Goal: Use online tool/utility: Utilize a website feature to perform a specific function

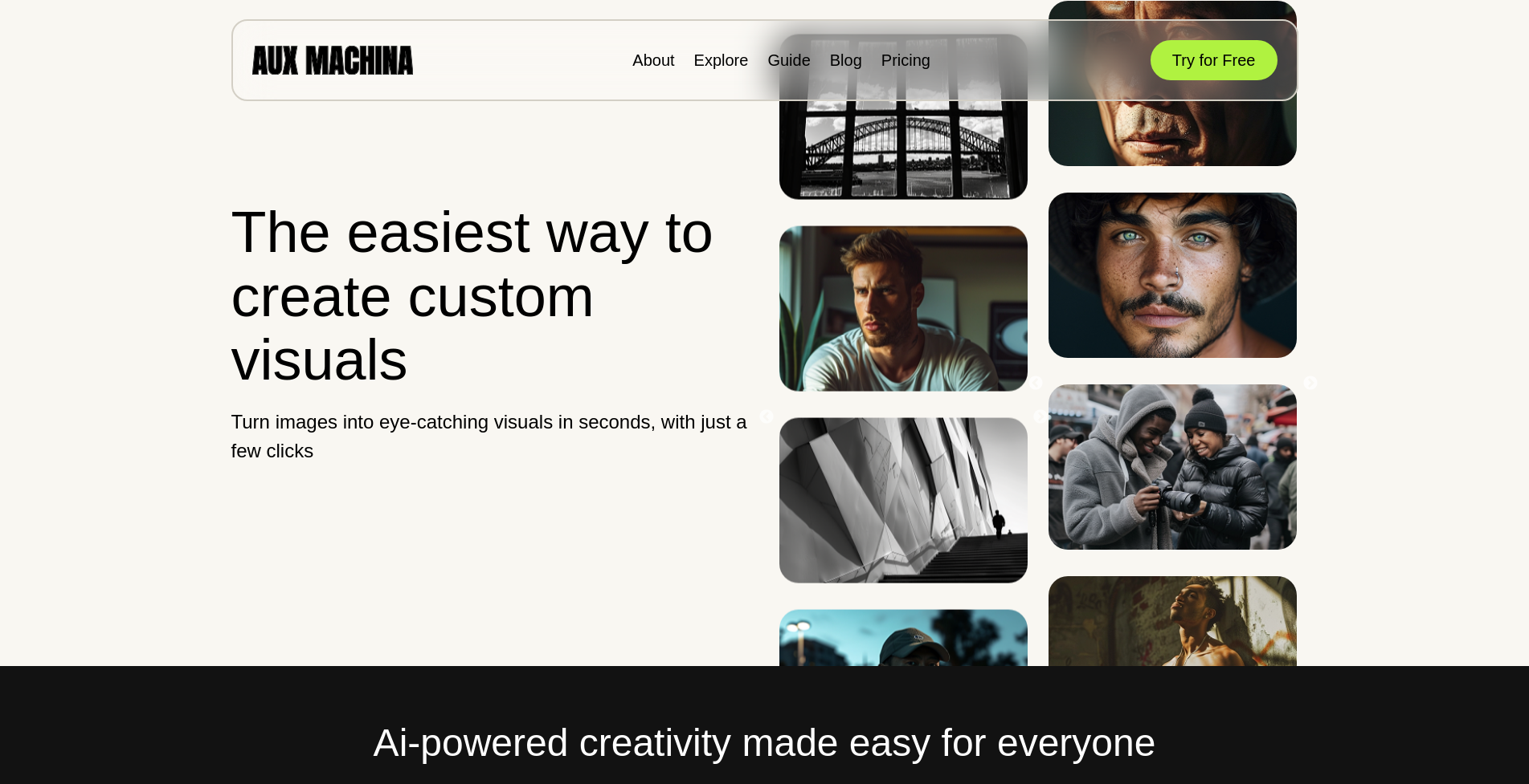
click at [902, 46] on div "About Explore Guide Blog Pricing Try for Free" at bounding box center [764, 60] width 1067 height 82
click at [896, 63] on link "Pricing" at bounding box center [906, 60] width 49 height 17
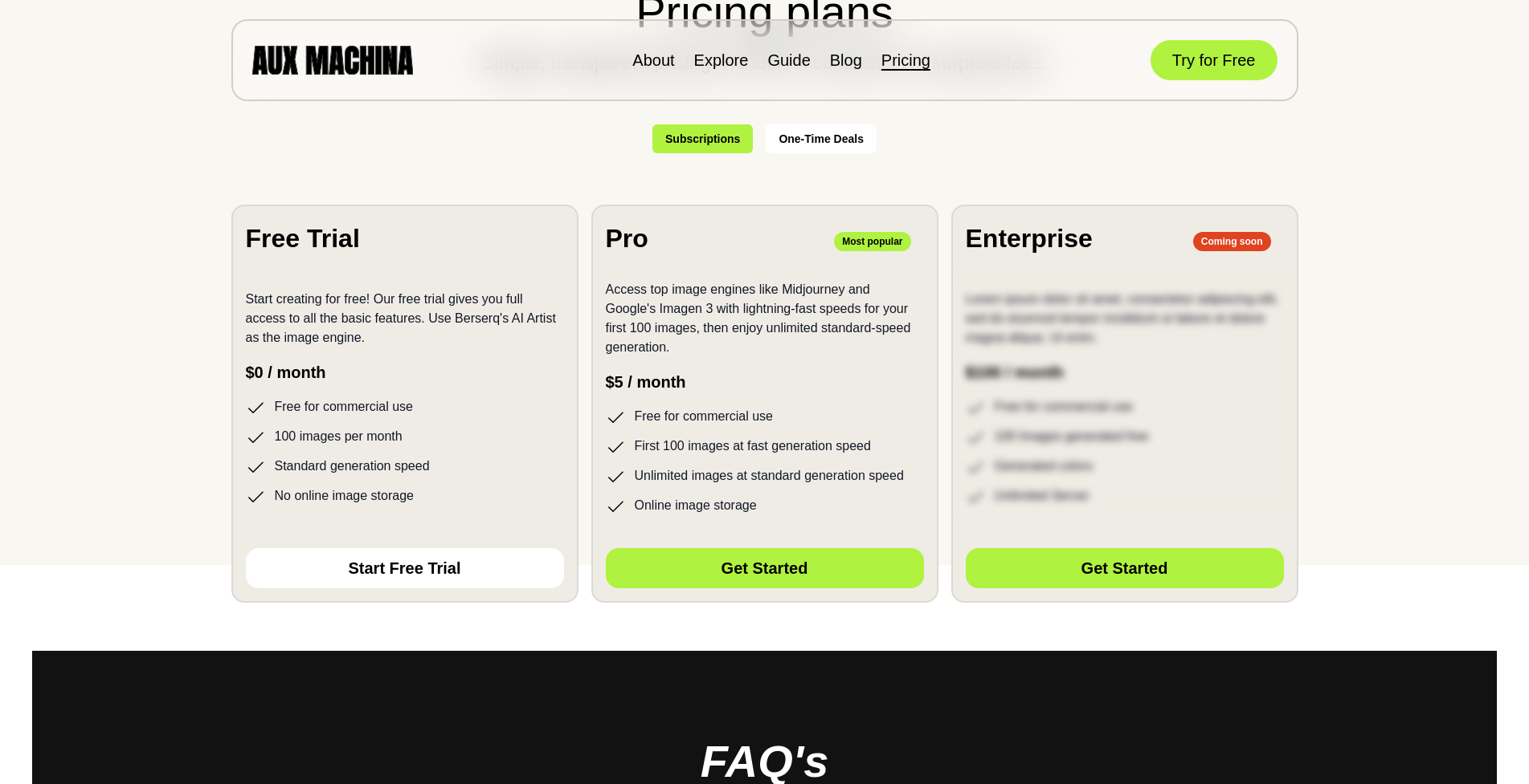
scroll to position [321, 0]
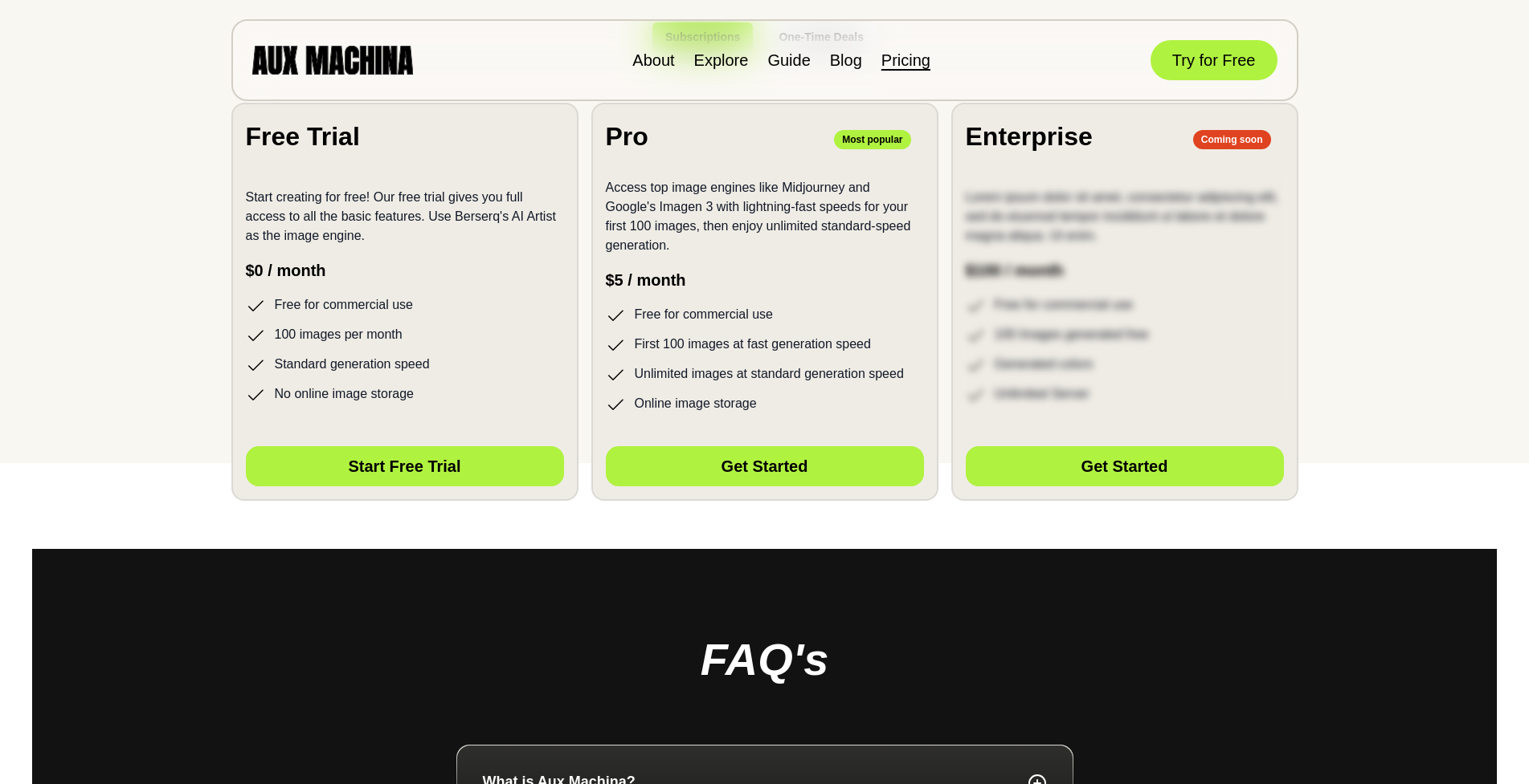
click at [428, 475] on button "Start Free Trial" at bounding box center [405, 466] width 318 height 40
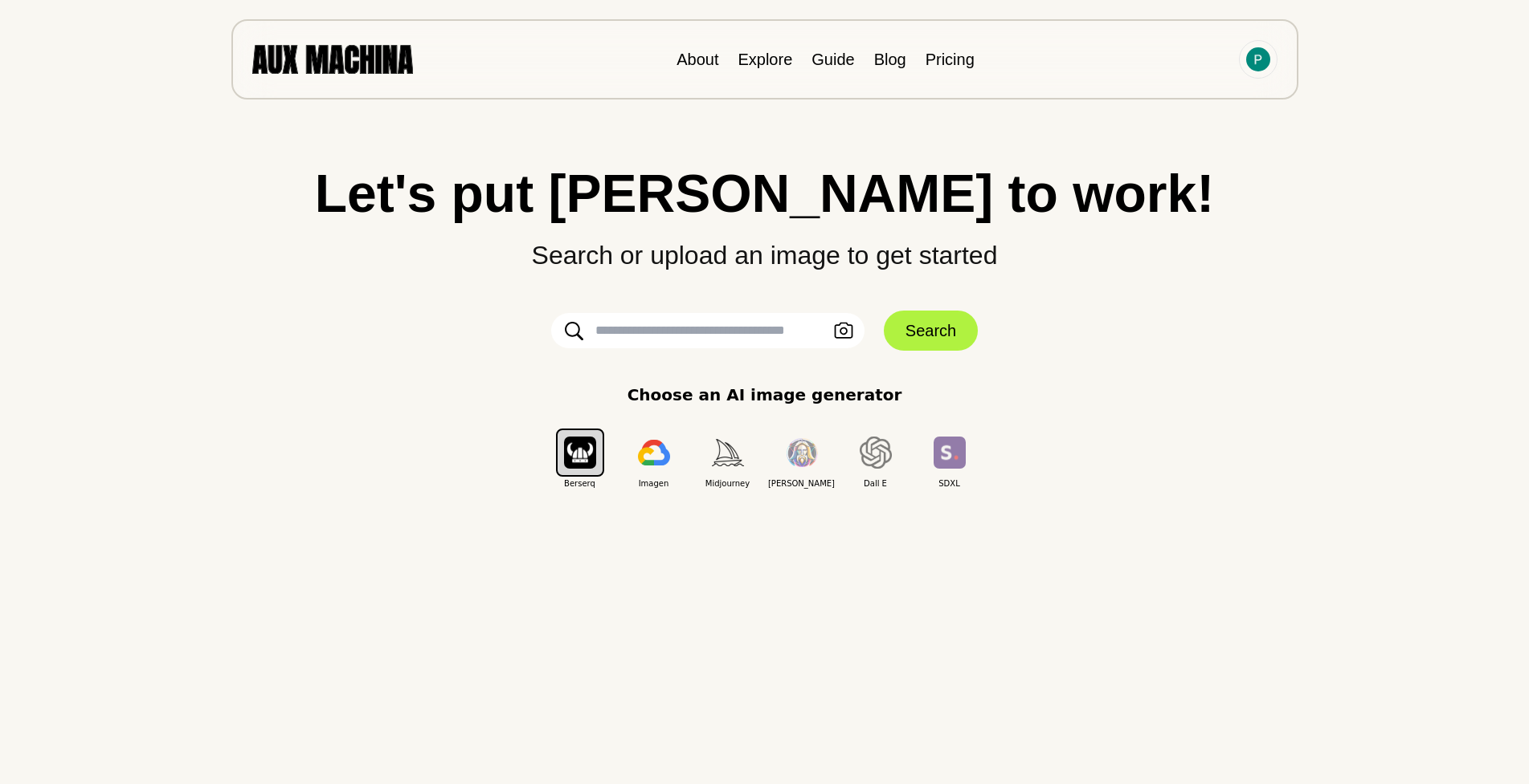
click at [701, 331] on input "text" at bounding box center [707, 330] width 313 height 36
type input "**********"
click at [927, 334] on button "Search" at bounding box center [930, 331] width 94 height 40
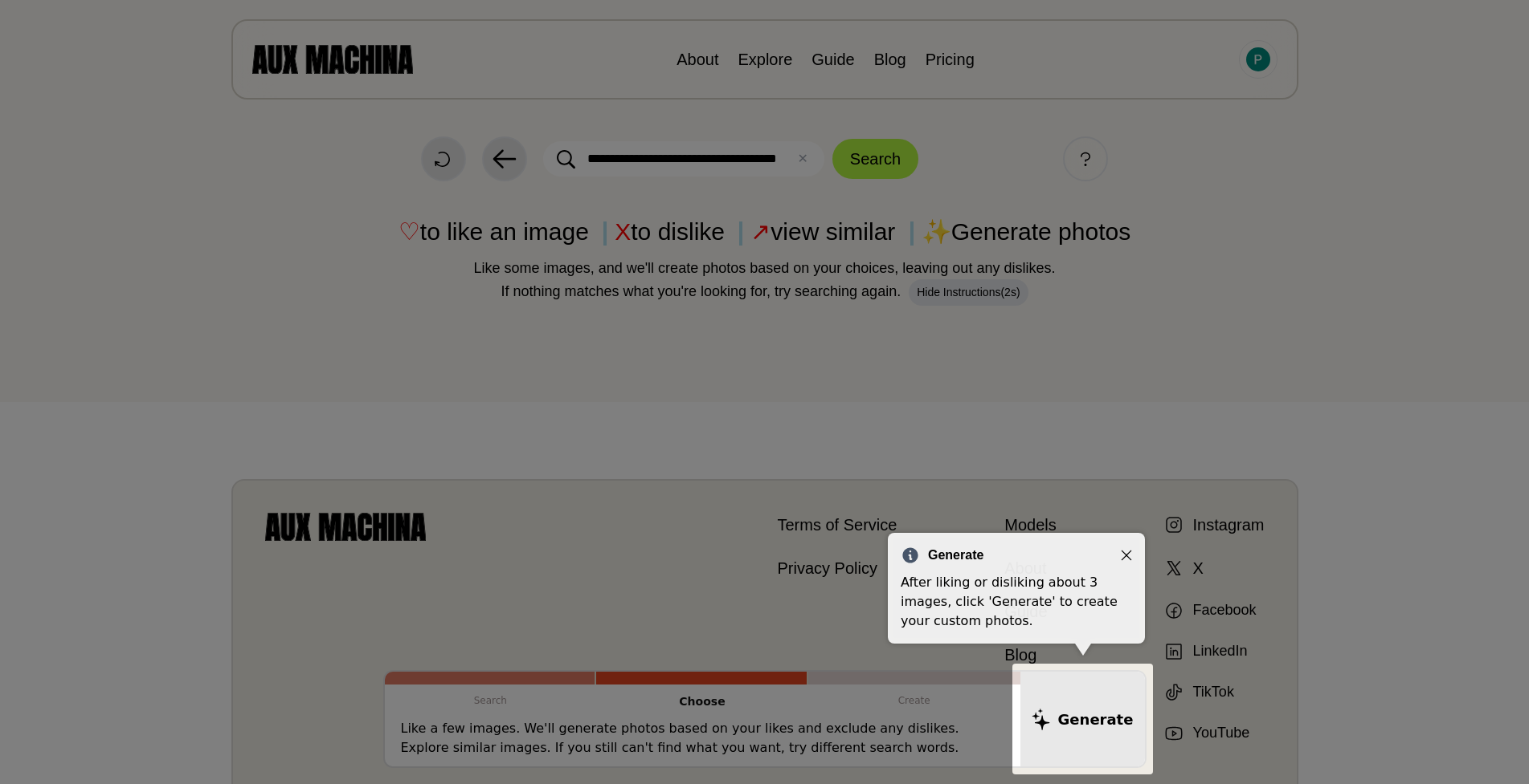
click at [719, 548] on div at bounding box center [764, 479] width 1529 height 959
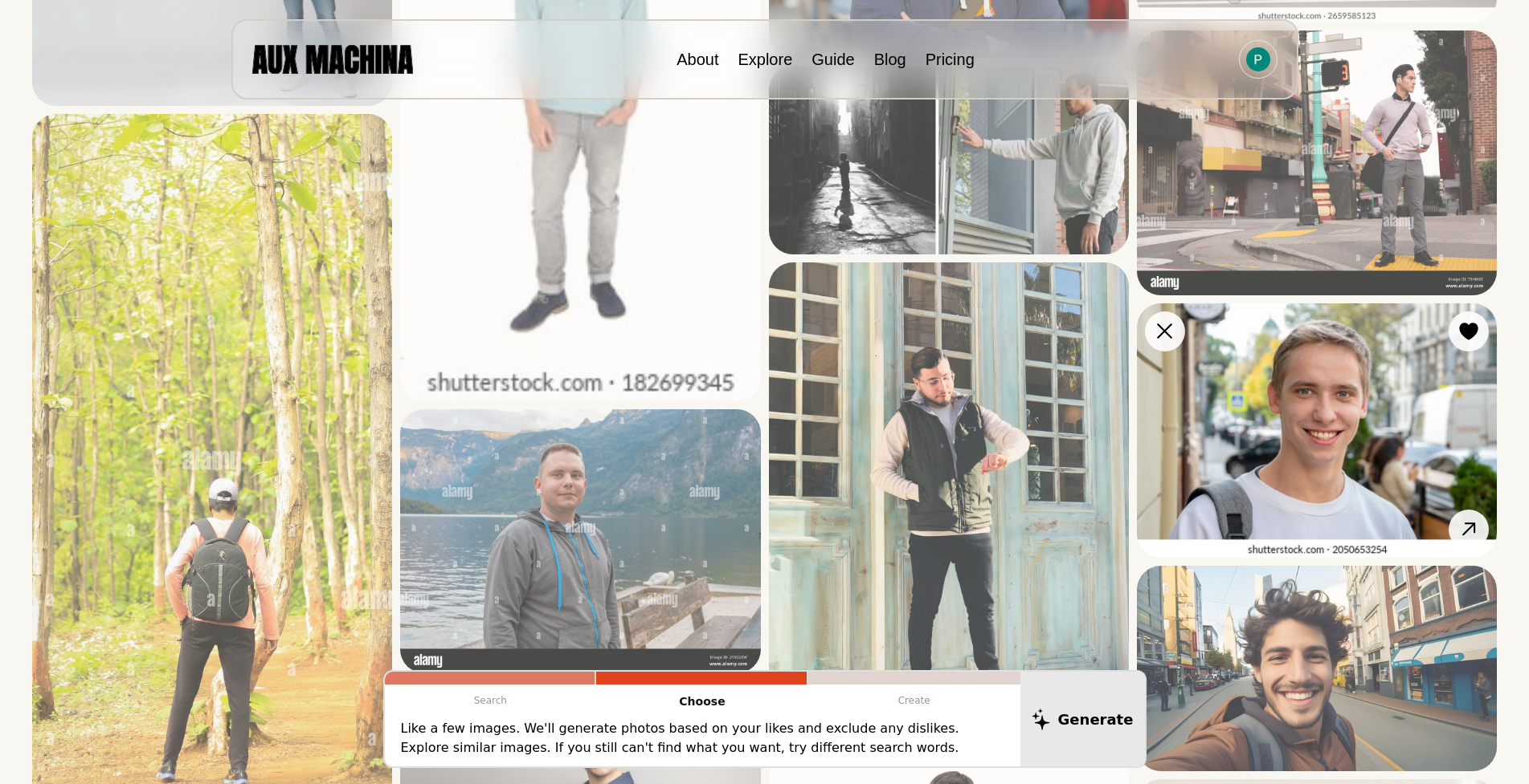
scroll to position [803, 0]
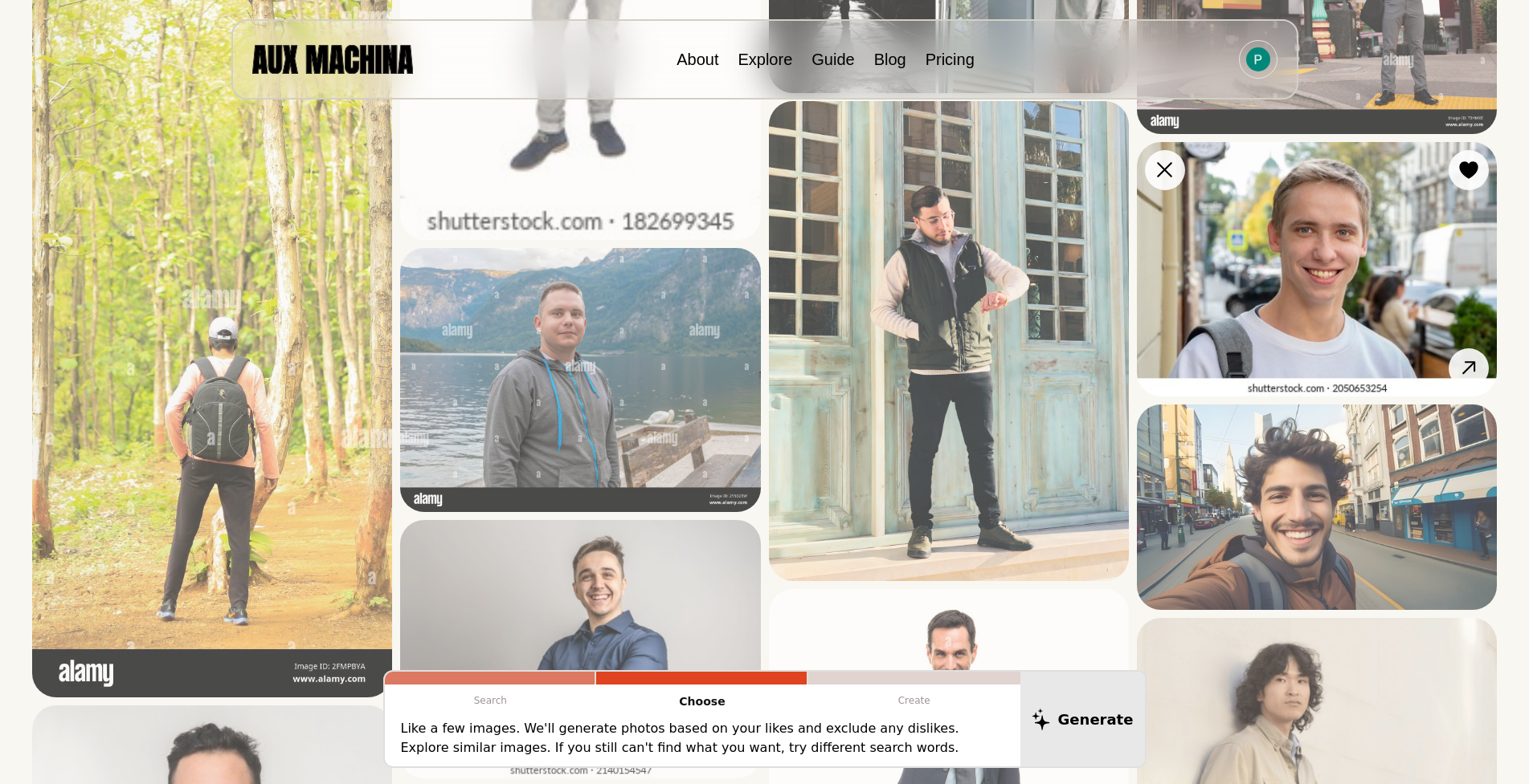
click at [1327, 272] on img at bounding box center [1316, 269] width 360 height 255
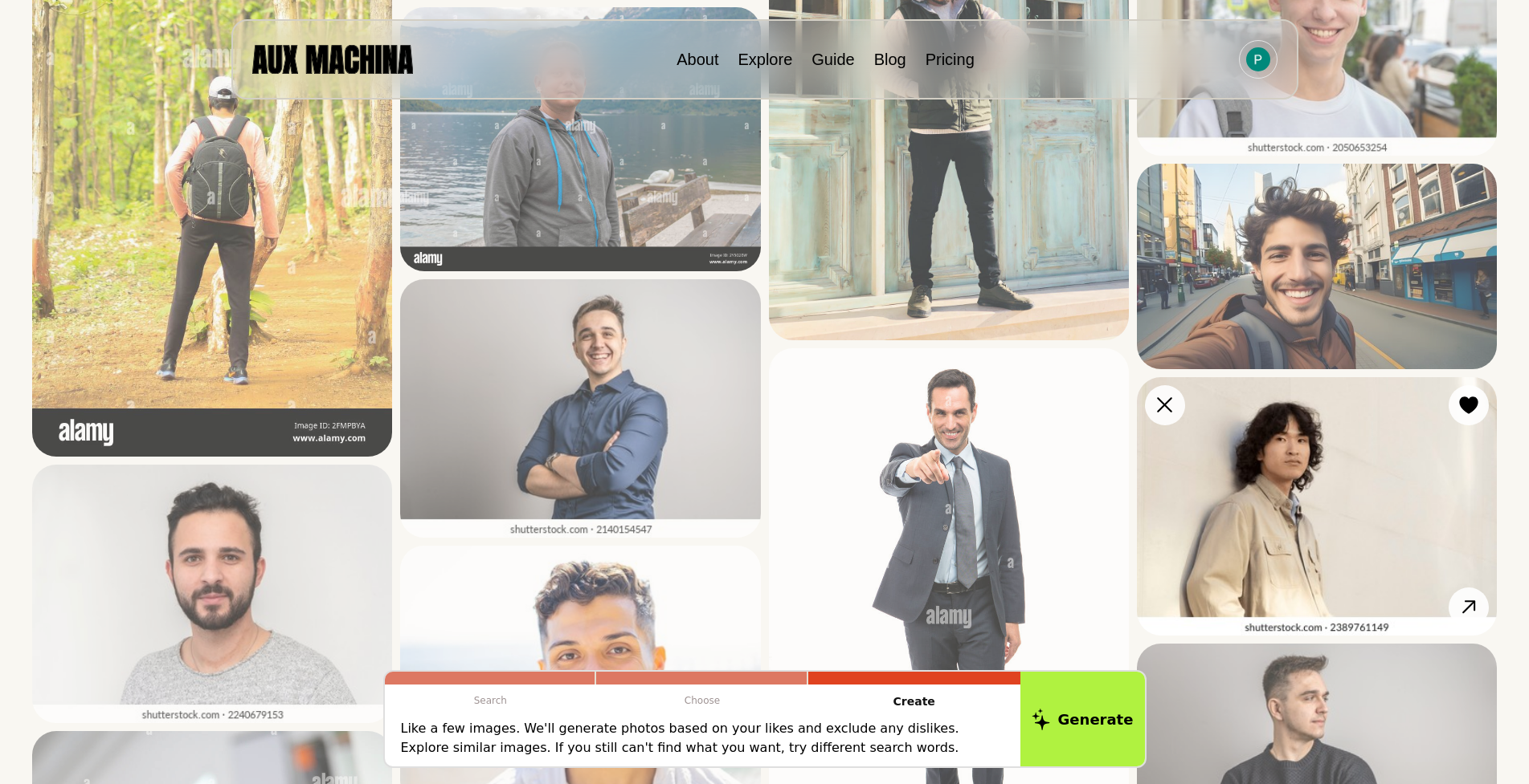
click at [1300, 403] on img at bounding box center [1316, 507] width 360 height 258
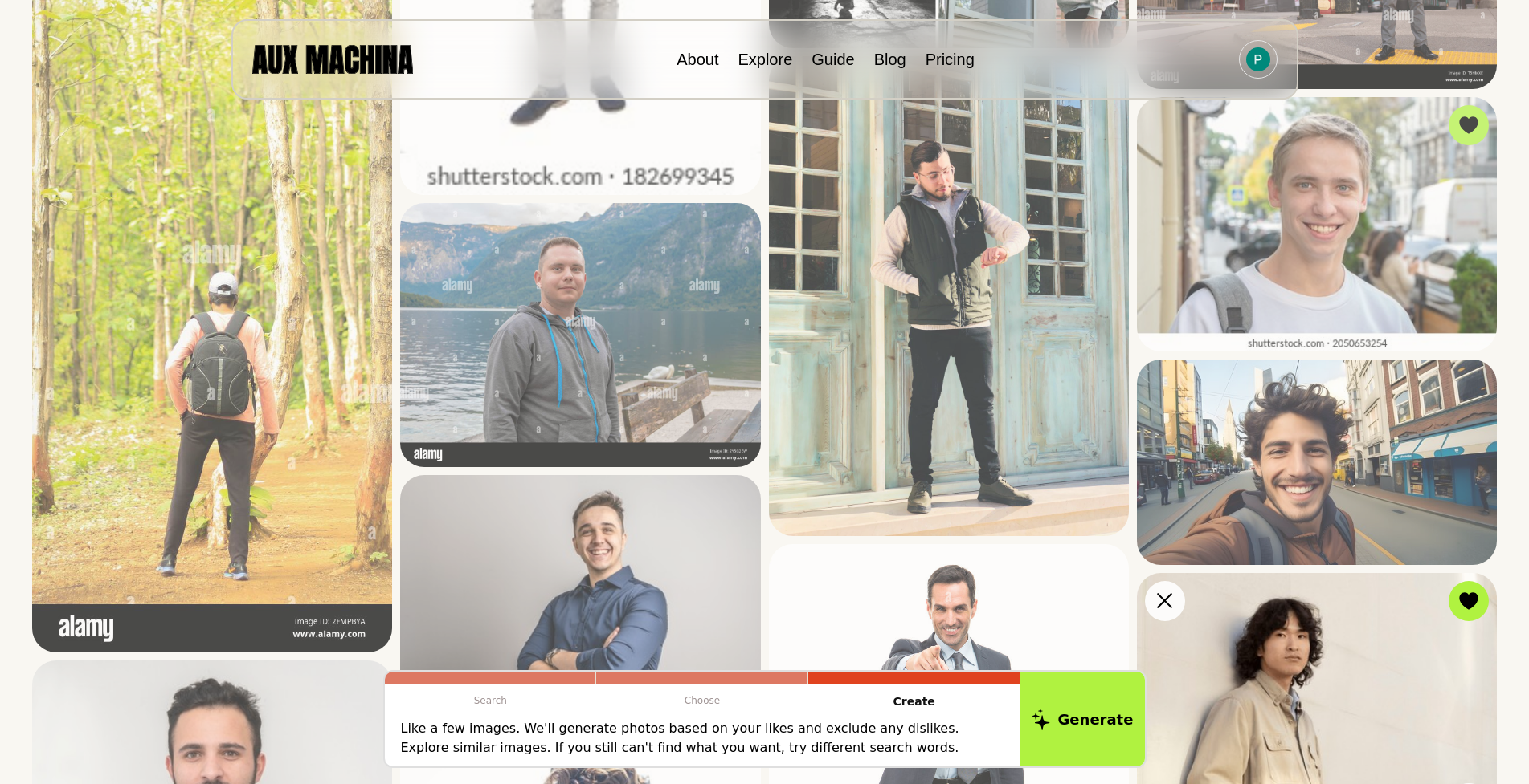
scroll to position [963, 0]
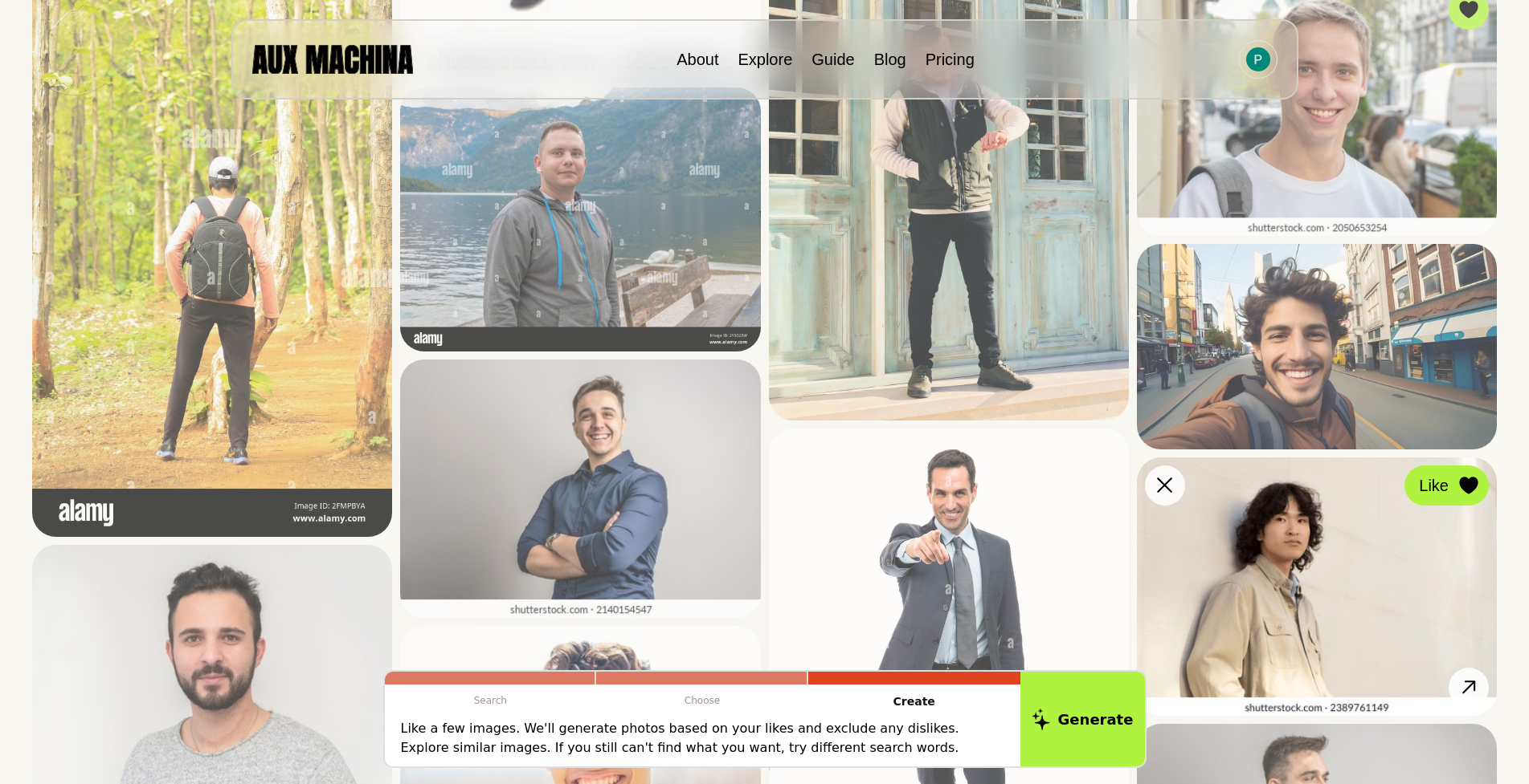
click at [1476, 489] on icon at bounding box center [1468, 485] width 19 height 17
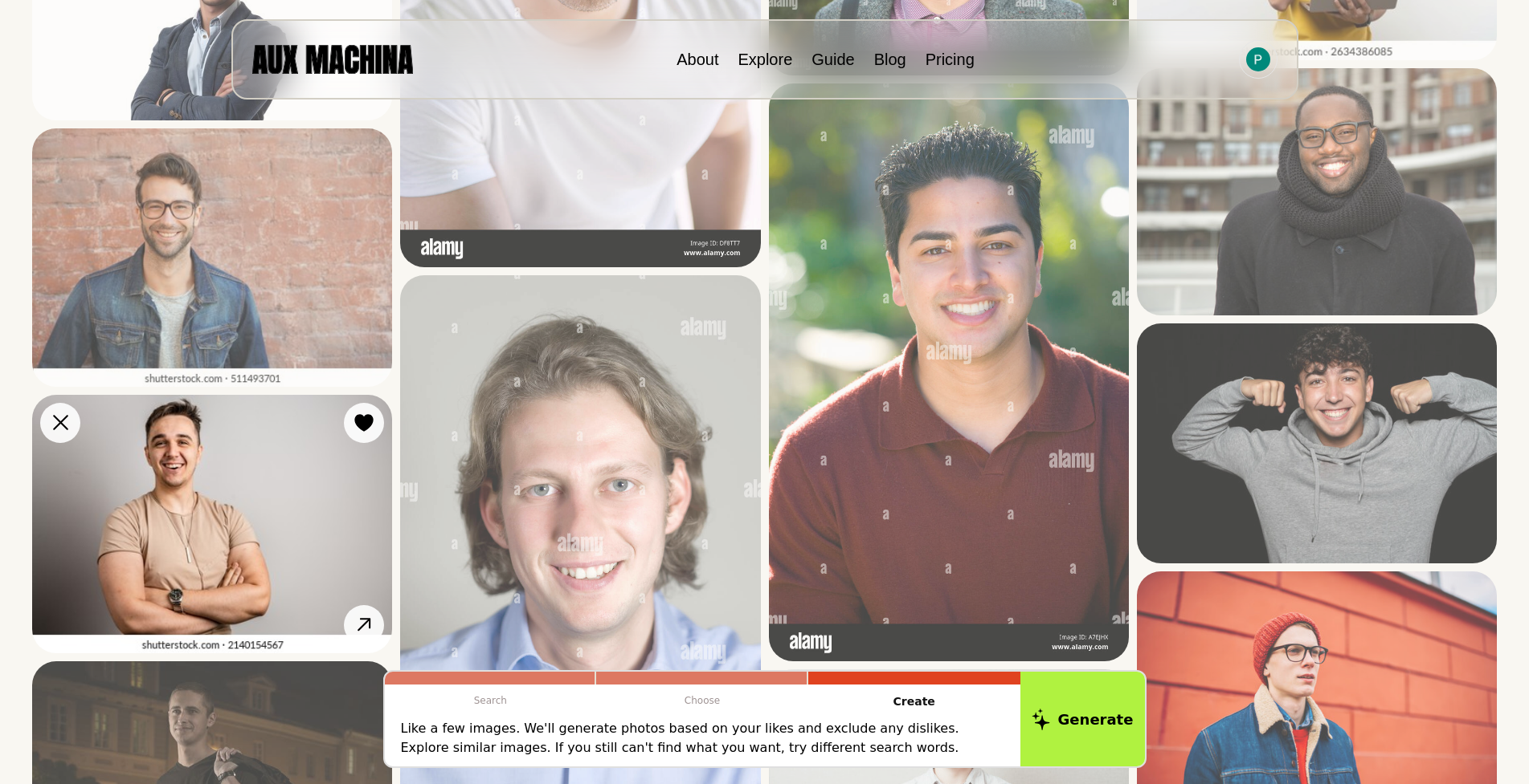
scroll to position [2810, 0]
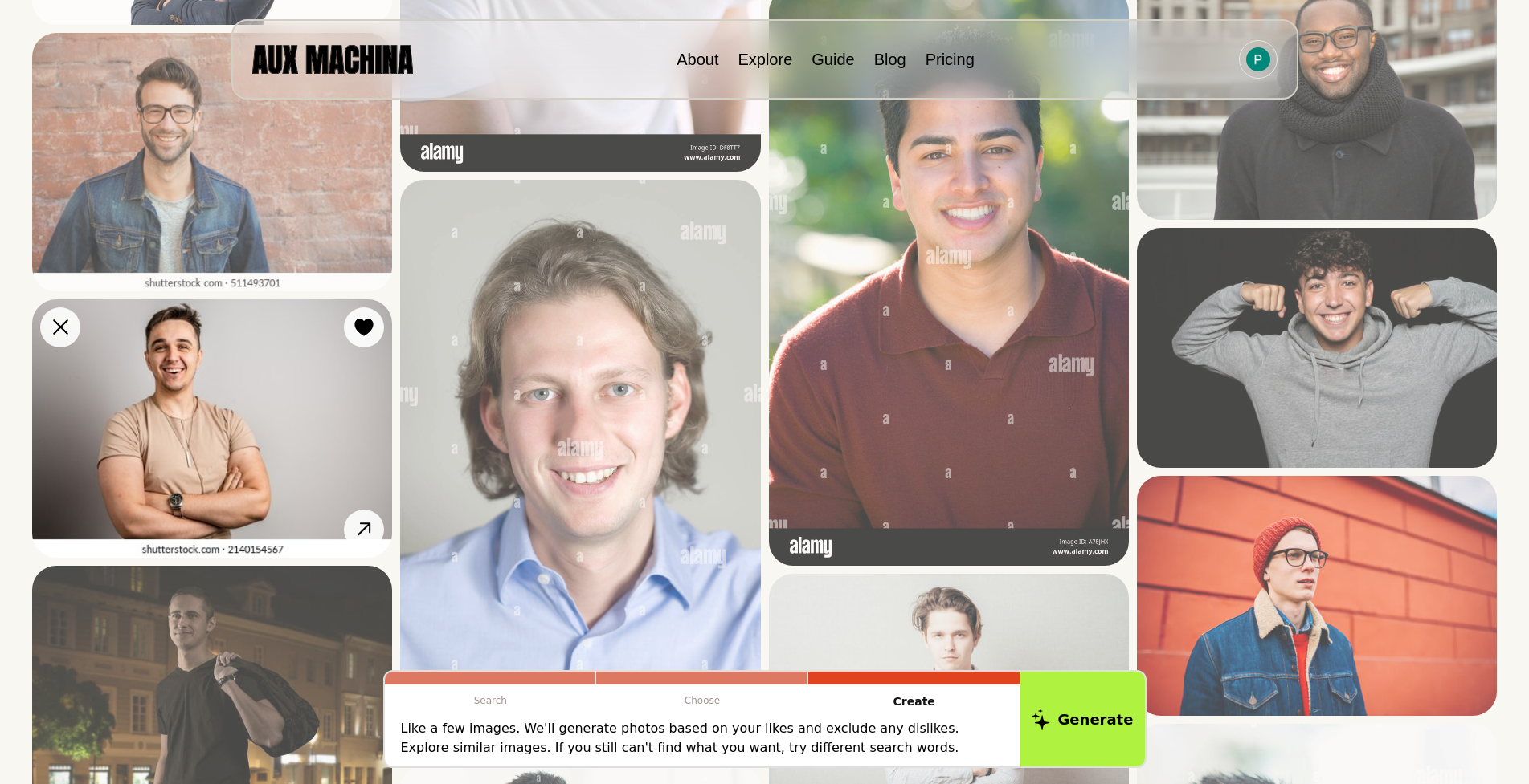
click at [359, 331] on icon at bounding box center [364, 327] width 18 height 17
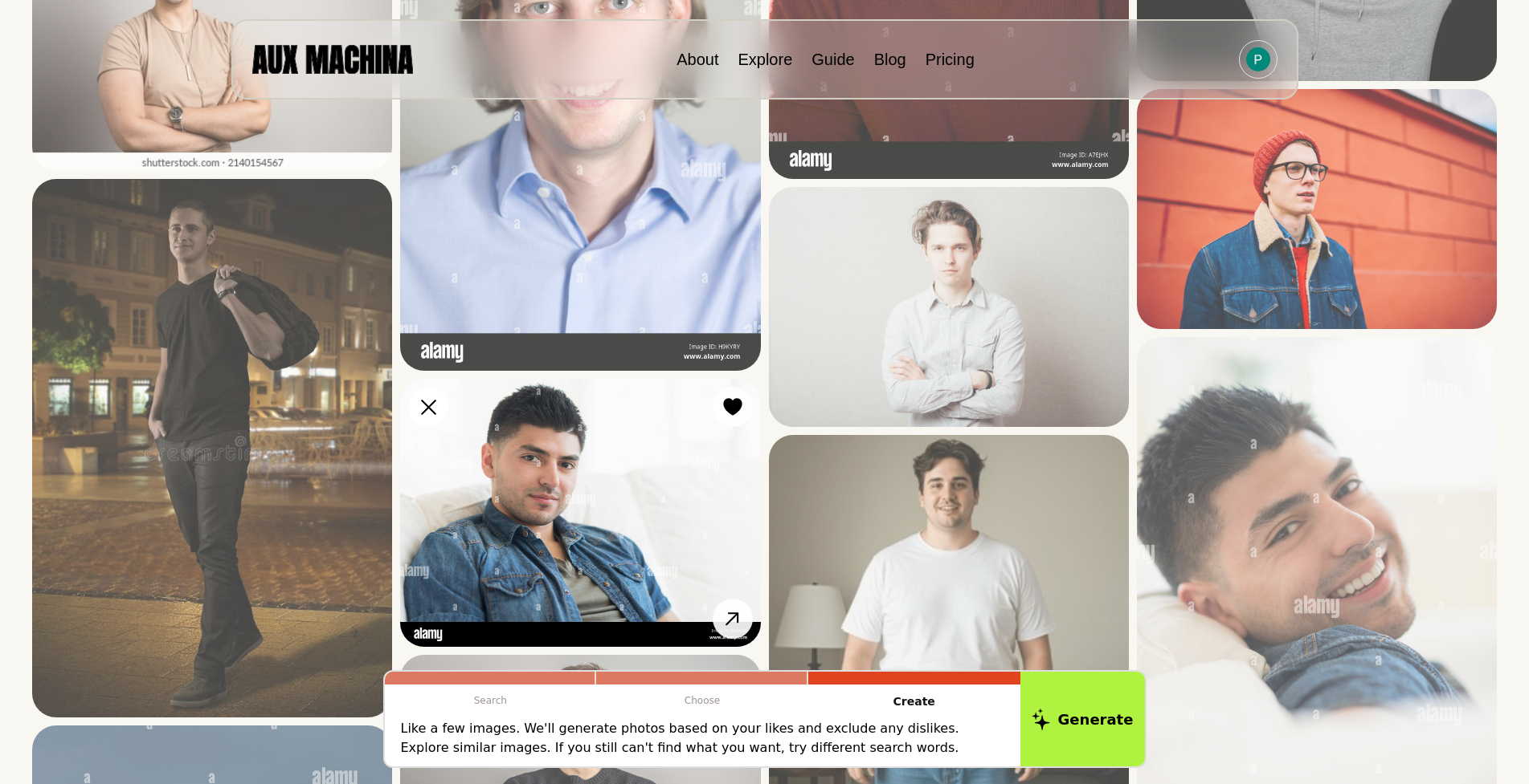
scroll to position [3211, 0]
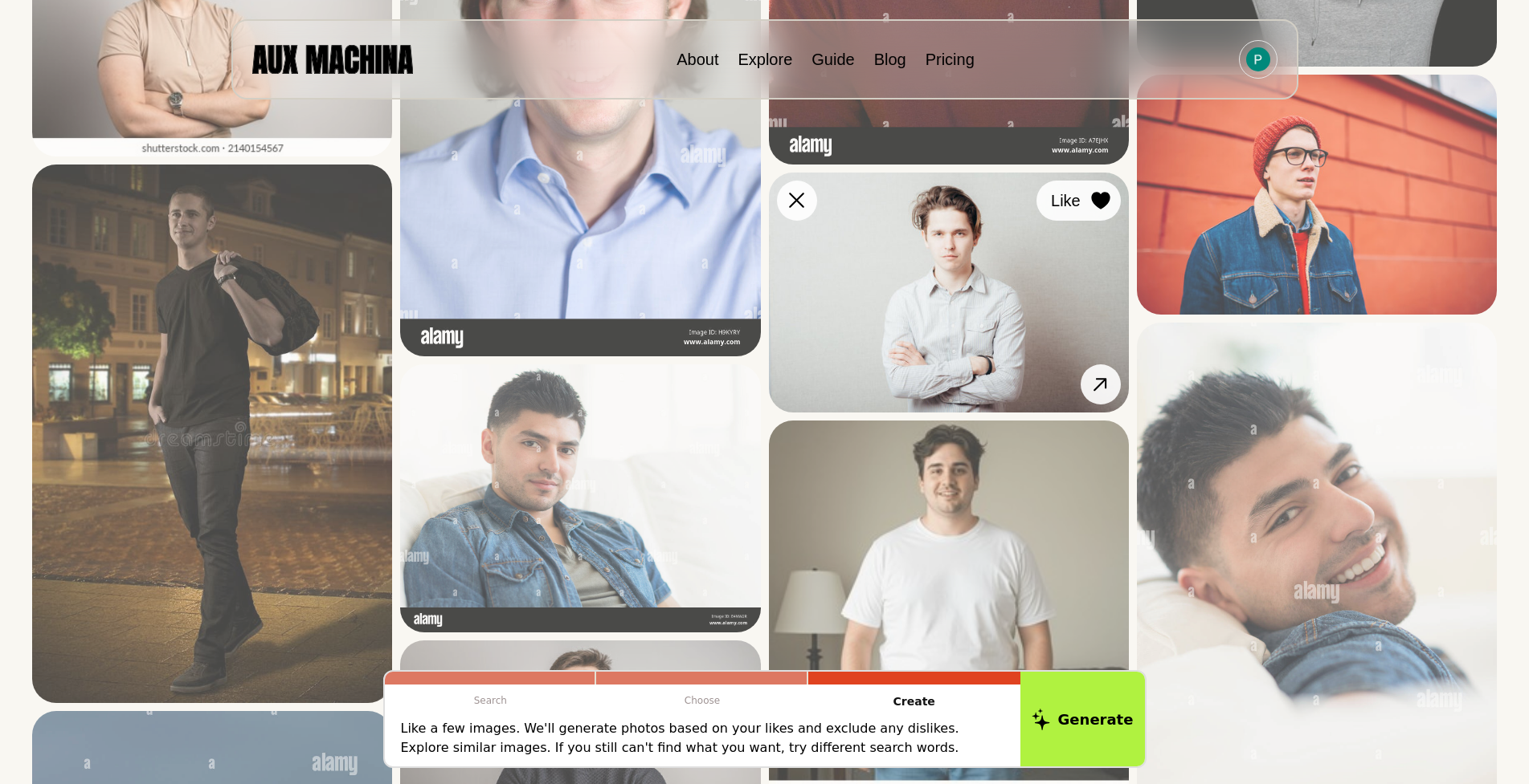
click at [1095, 214] on button "Like" at bounding box center [1078, 201] width 84 height 40
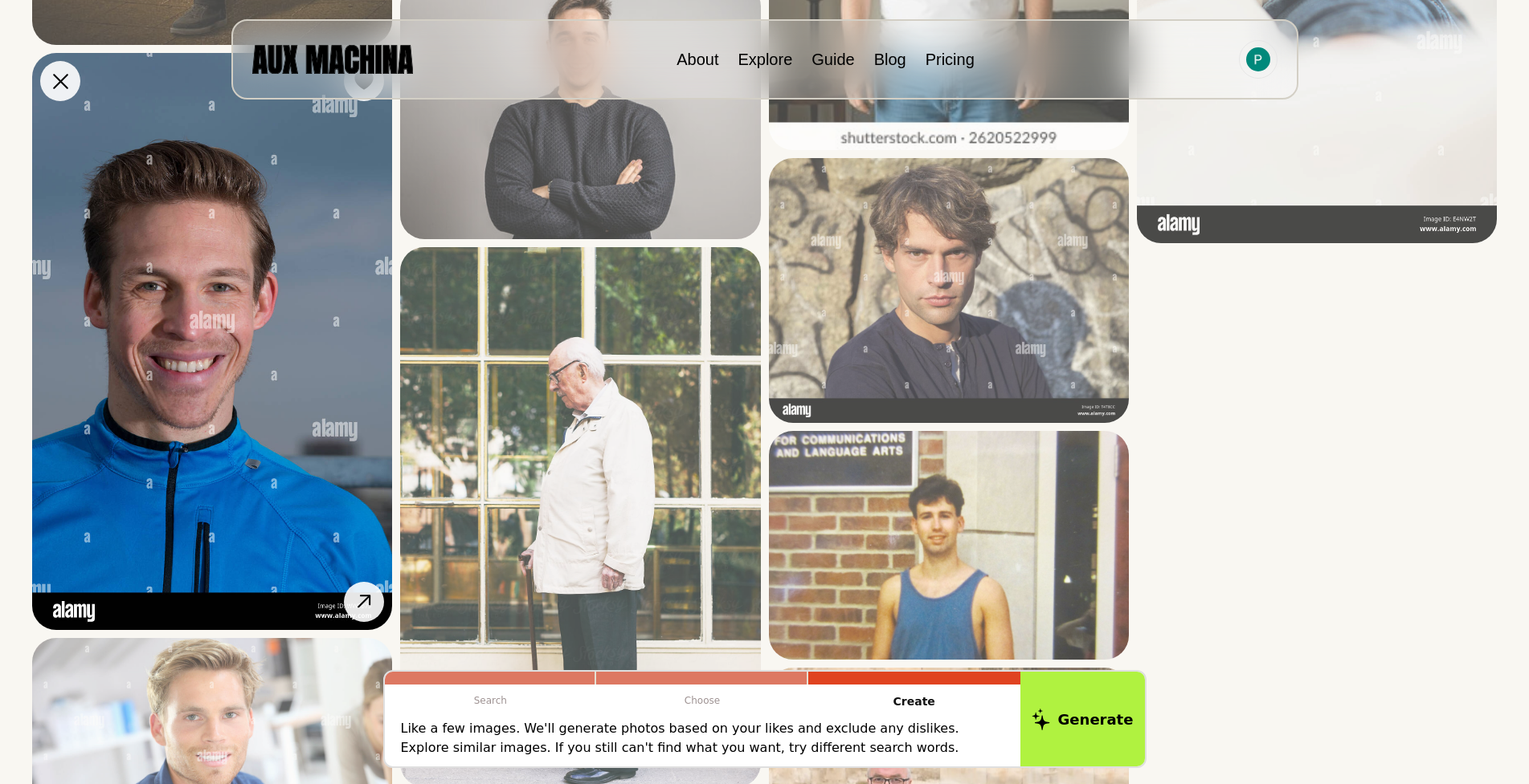
scroll to position [4255, 0]
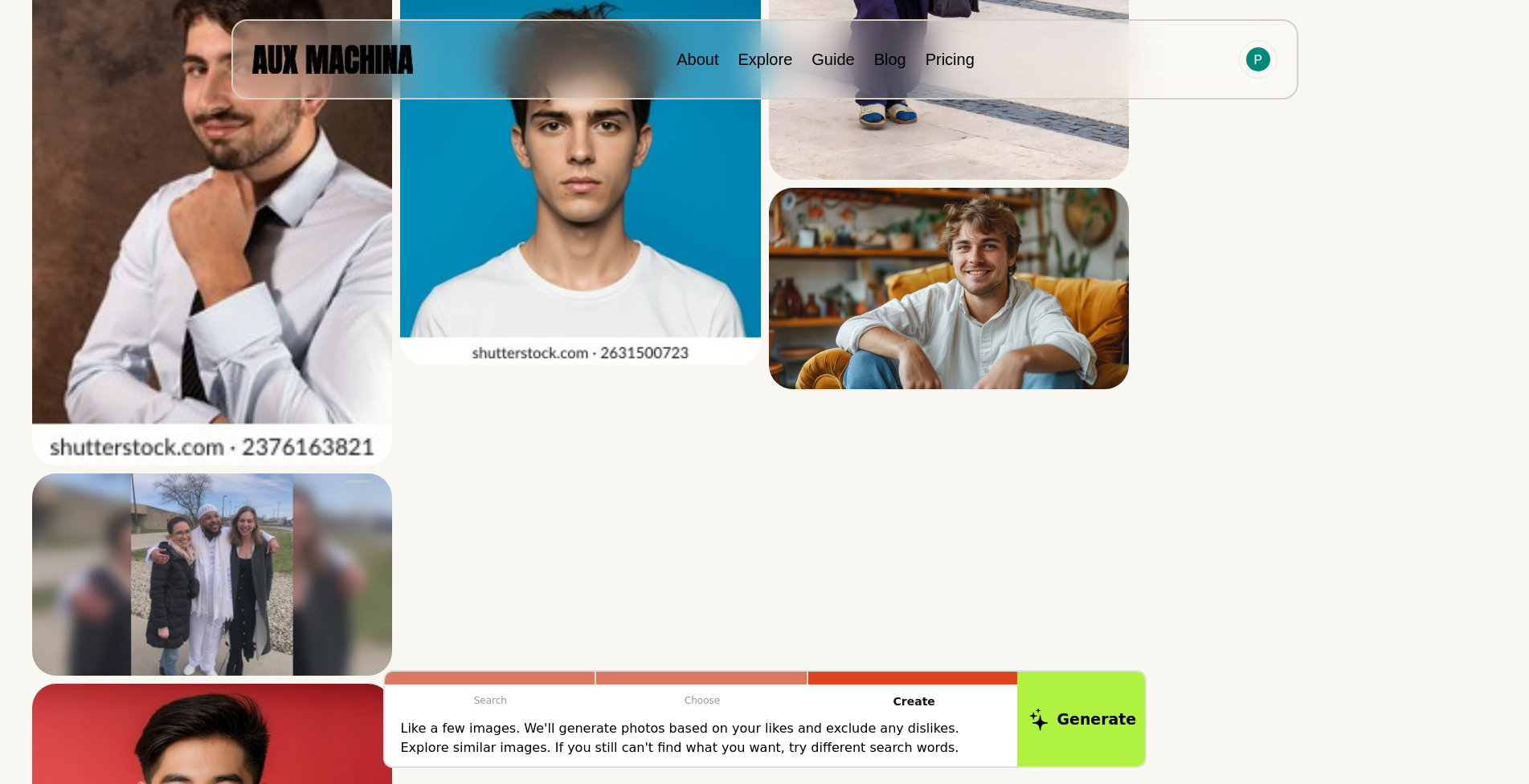
click at [1100, 703] on button "Generate" at bounding box center [1082, 719] width 131 height 100
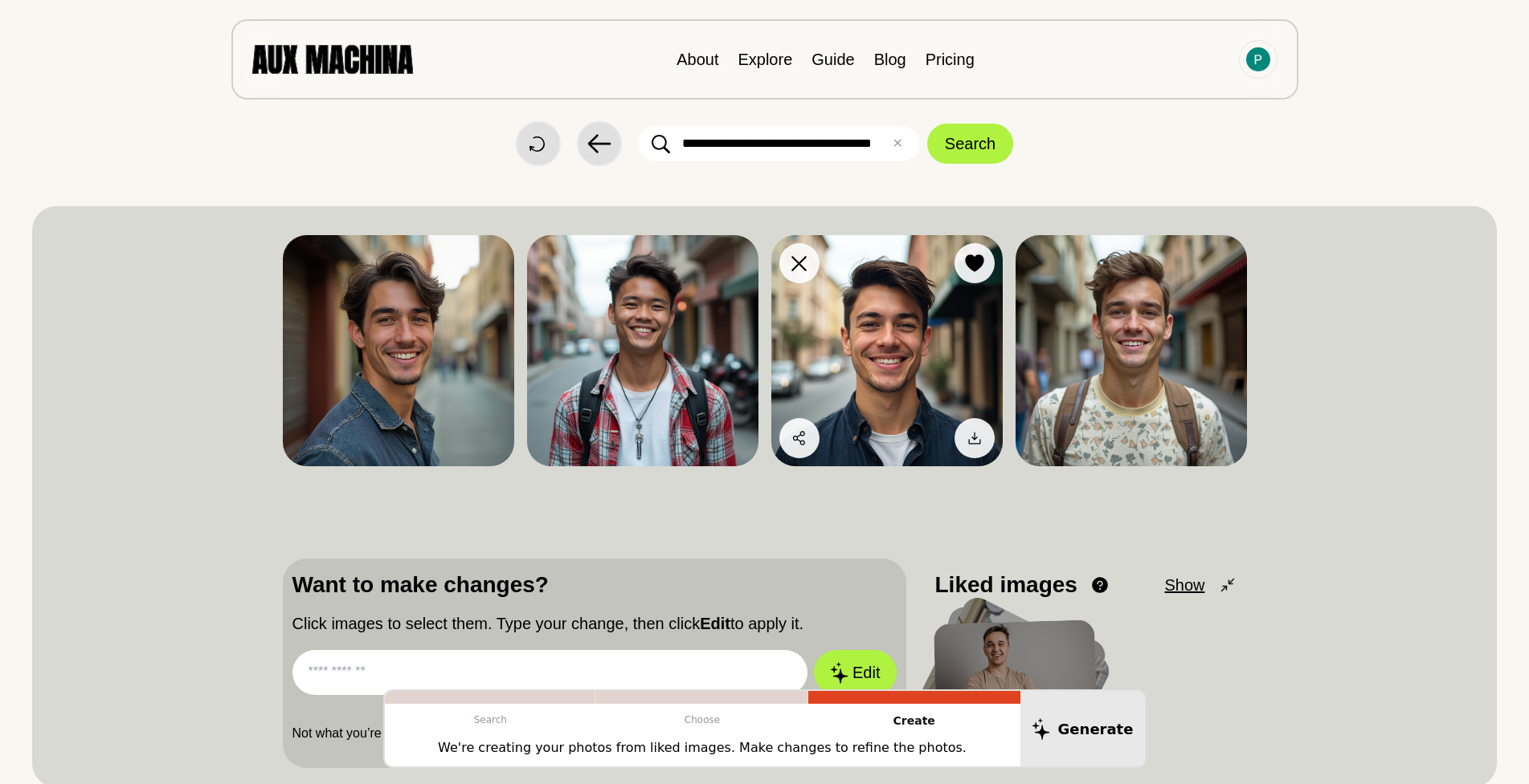
scroll to position [0, 0]
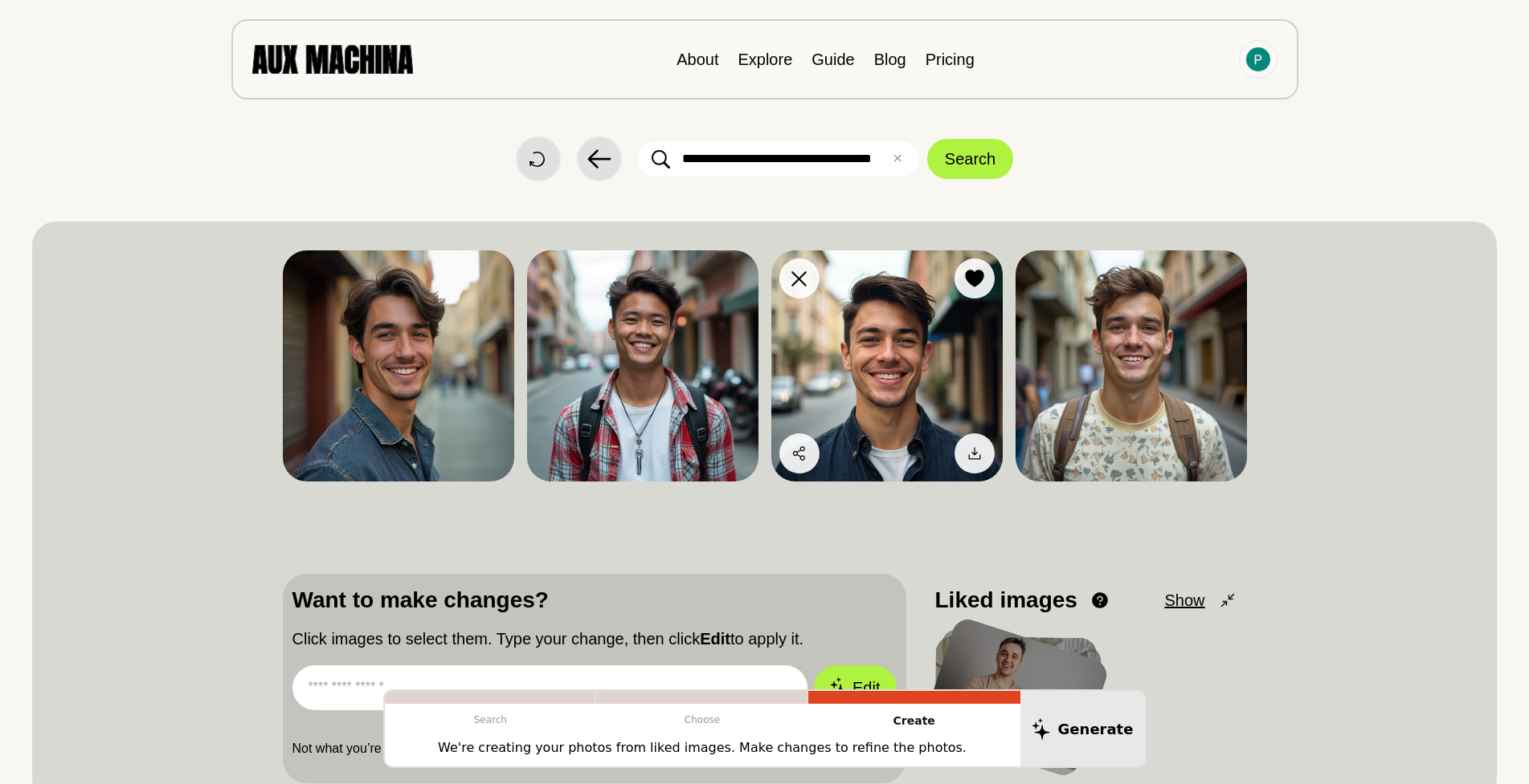
click at [910, 374] on img at bounding box center [887, 366] width 231 height 231
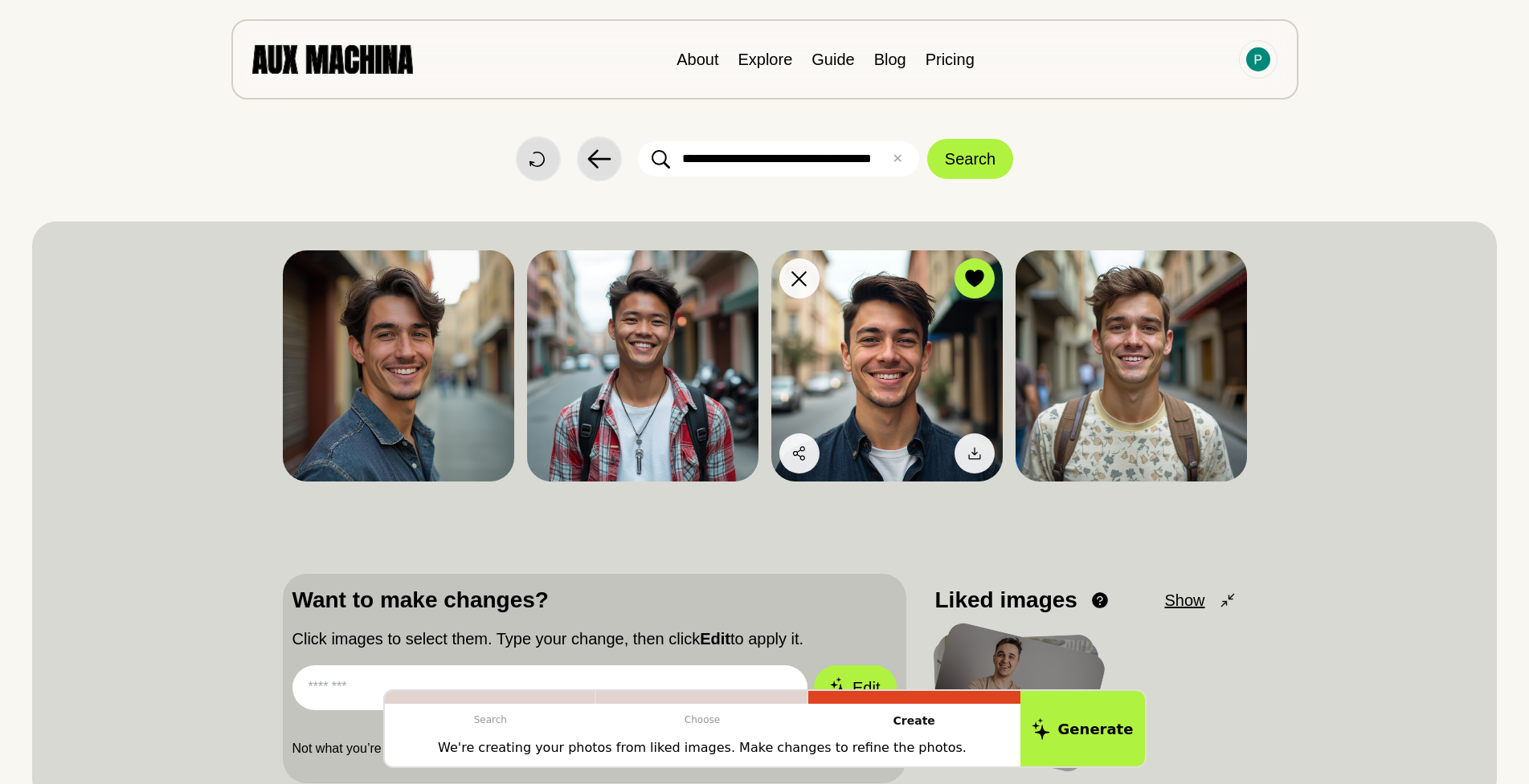
click at [873, 392] on img at bounding box center [887, 366] width 231 height 231
click at [839, 381] on img at bounding box center [887, 366] width 231 height 231
click at [854, 371] on img at bounding box center [887, 366] width 231 height 231
click at [1333, 463] on div "Dislike Like Share Download Dislike Like Share Download Dislike Like Share Down…" at bounding box center [764, 512] width 1464 height 581
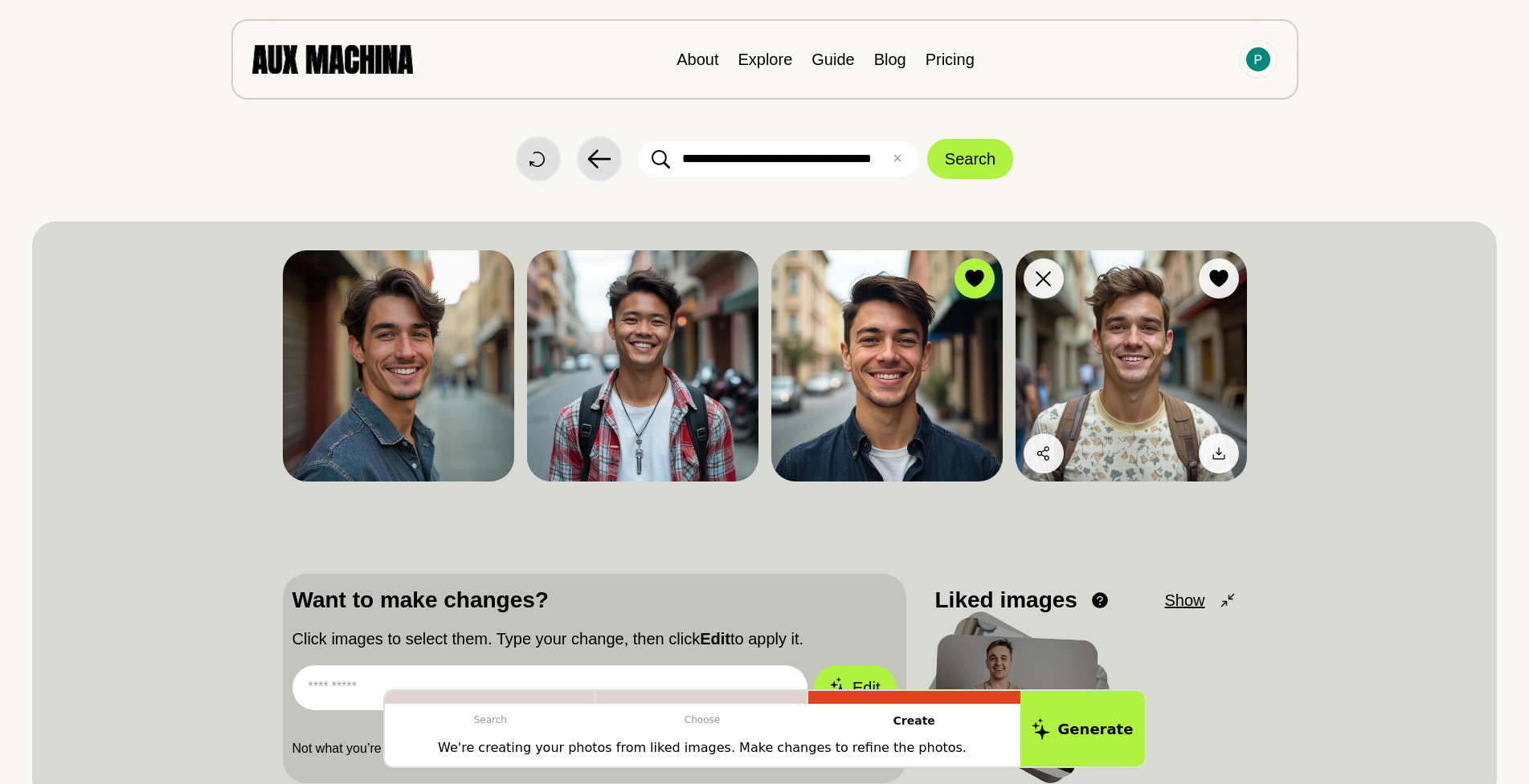
click at [1132, 361] on img at bounding box center [1130, 366] width 231 height 231
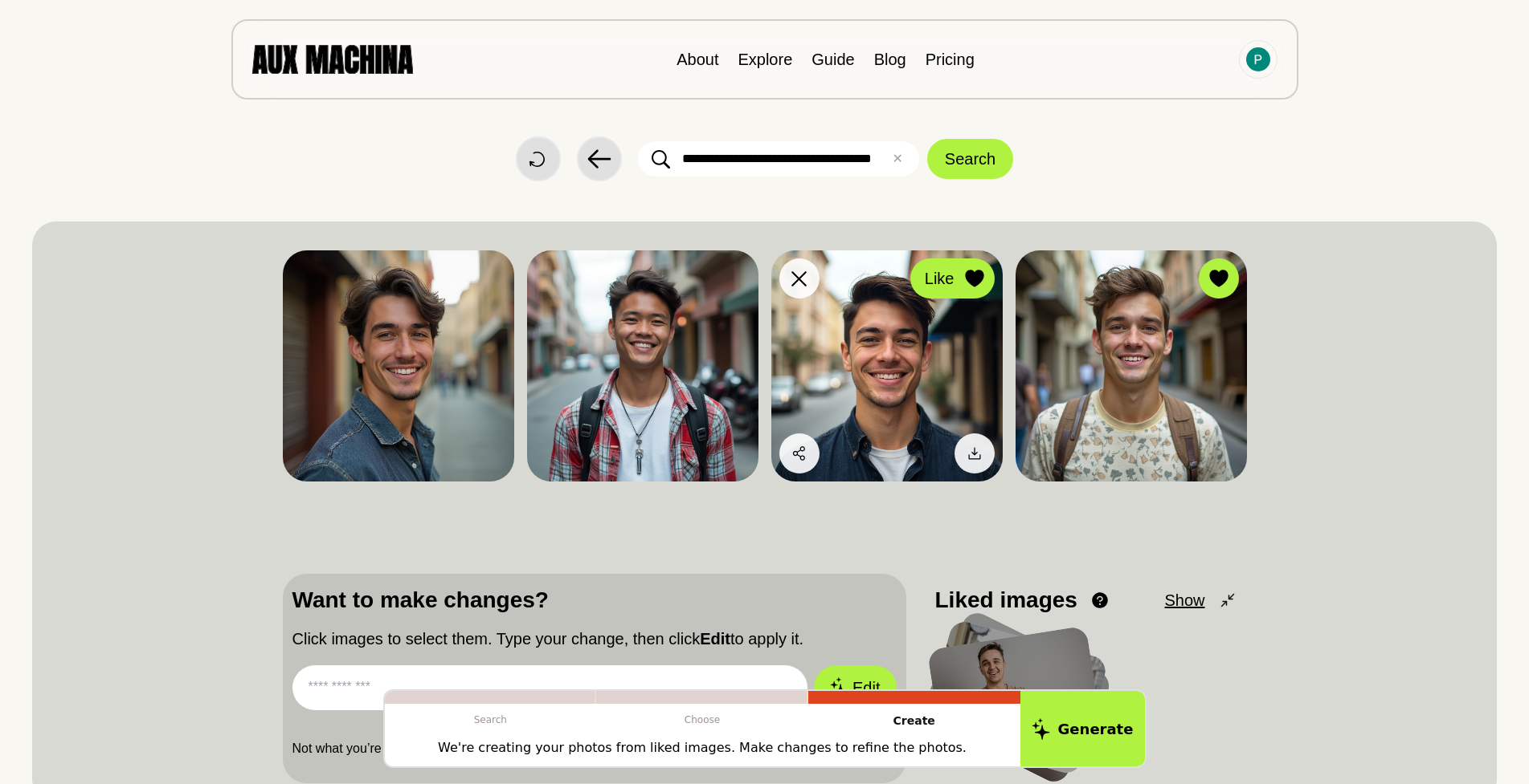
click at [973, 279] on icon at bounding box center [973, 278] width 18 height 17
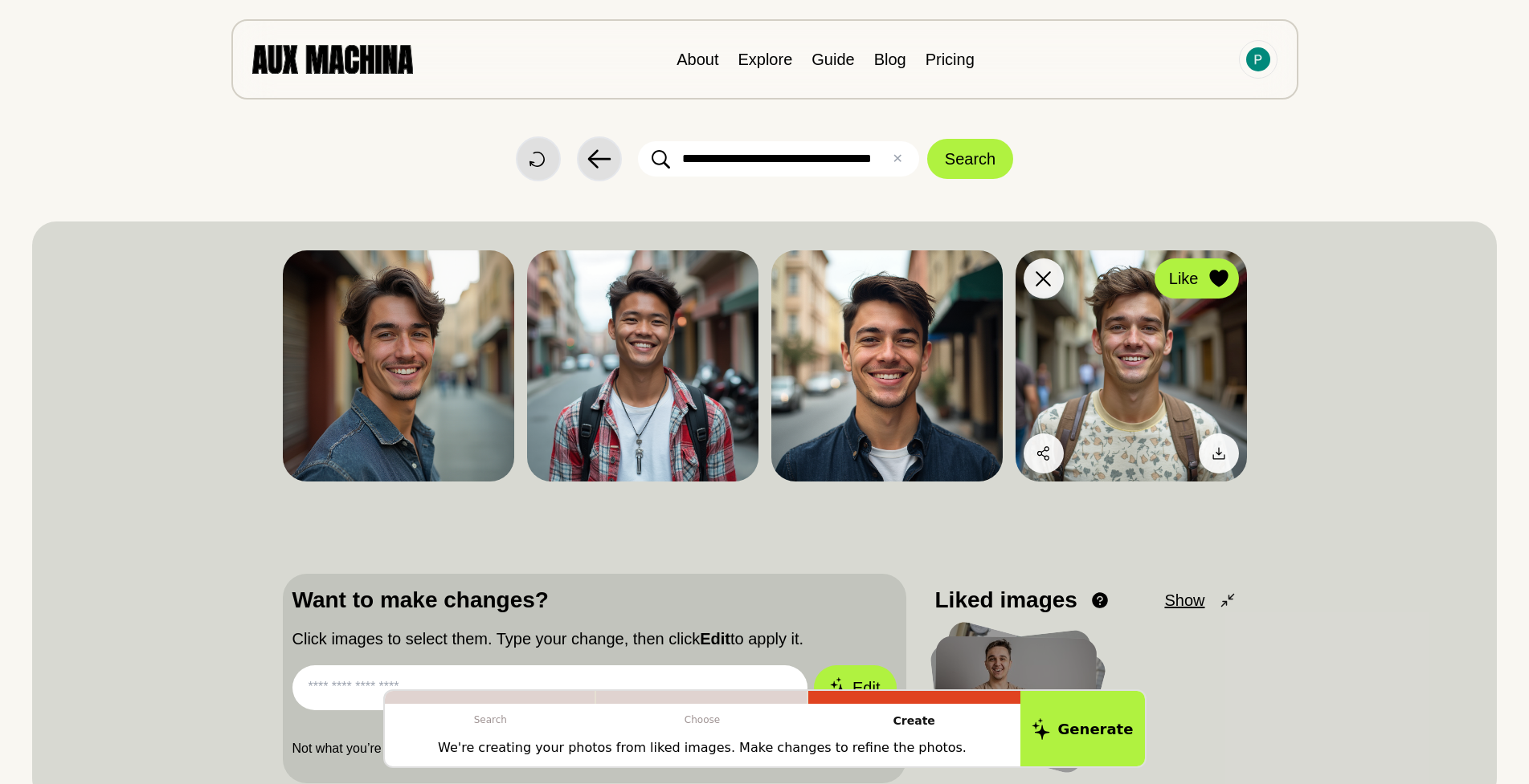
click at [1230, 281] on div at bounding box center [1219, 279] width 24 height 24
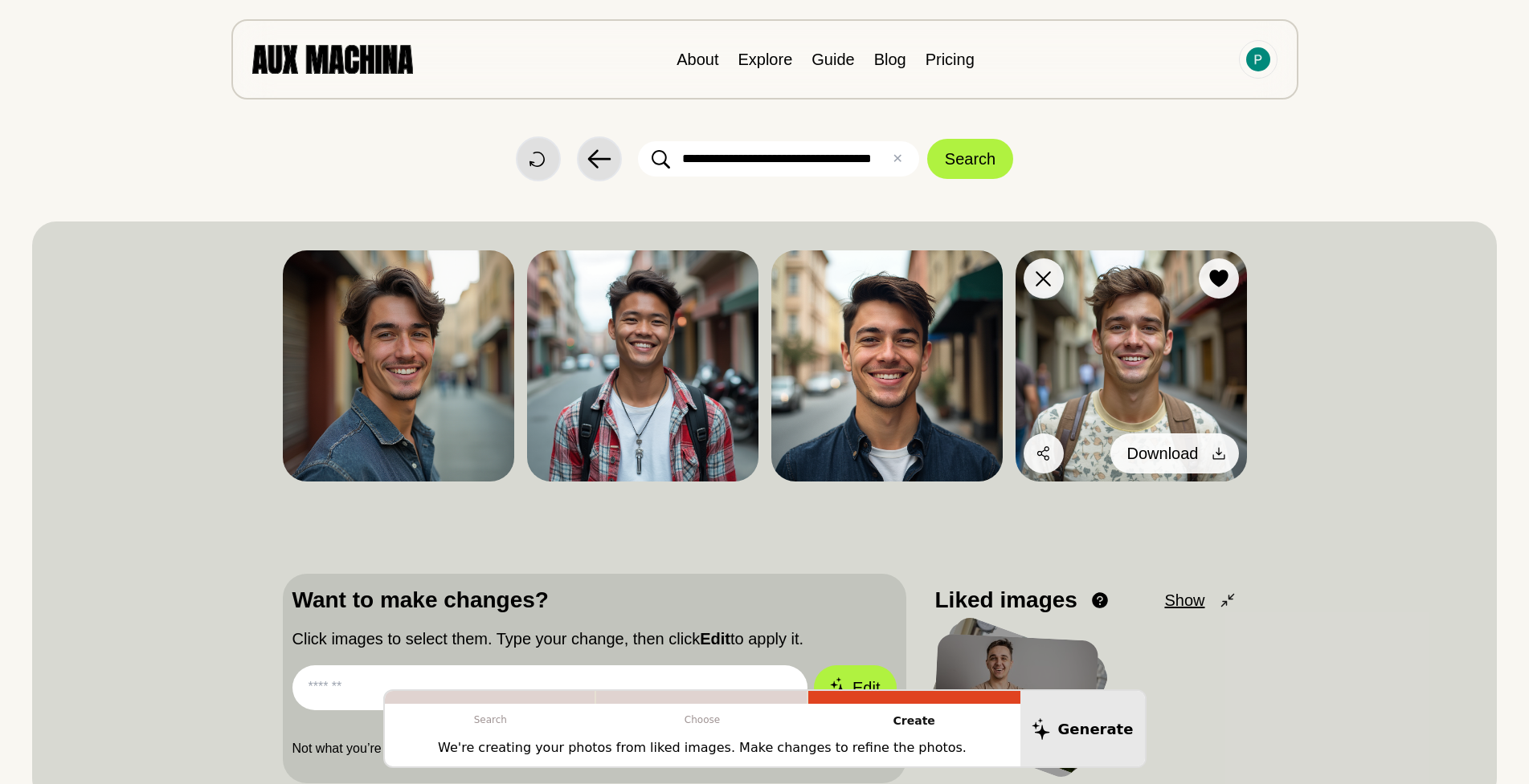
click at [1211, 455] on icon at bounding box center [1219, 453] width 16 height 16
click at [1234, 270] on button "Like" at bounding box center [1196, 278] width 84 height 40
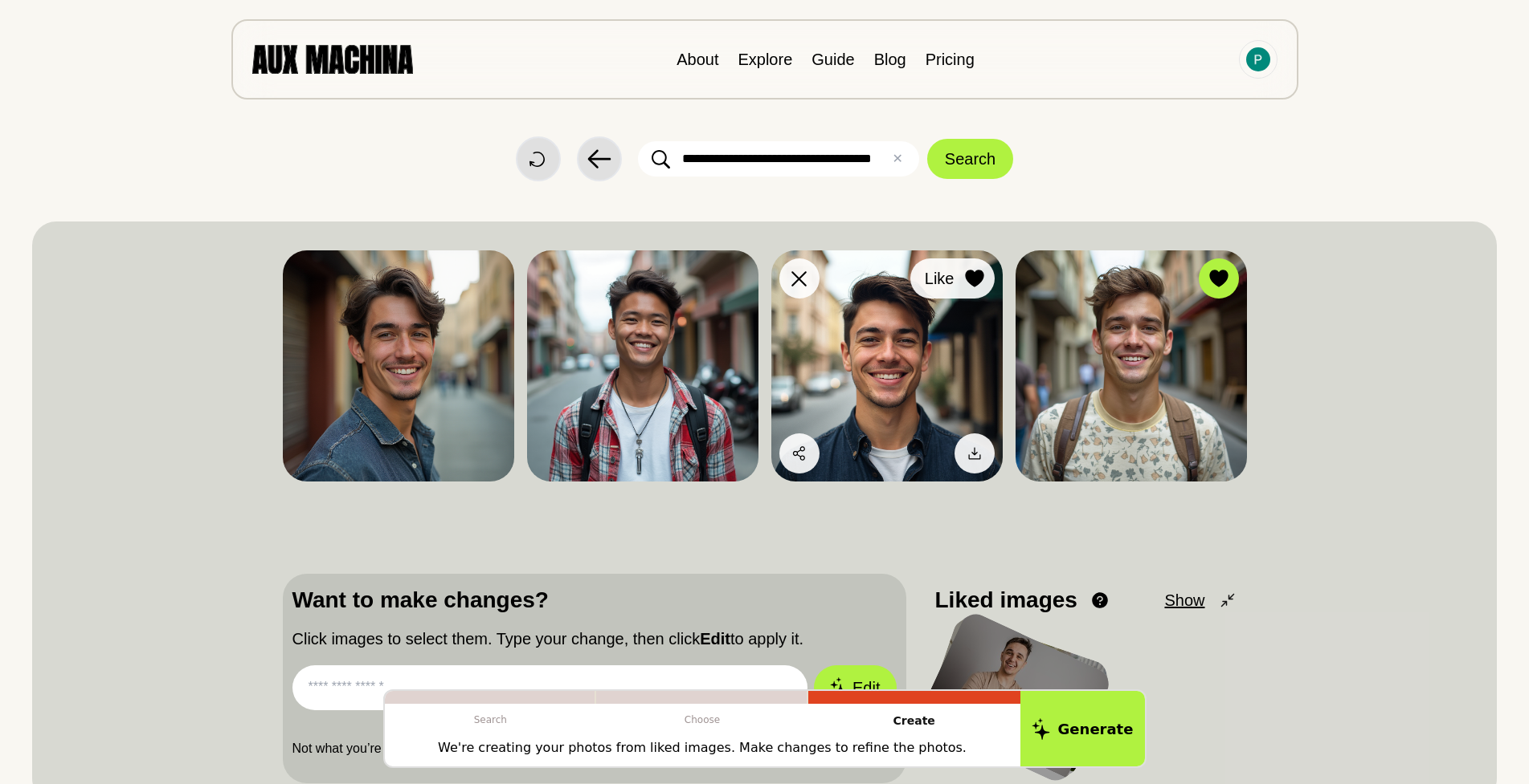
click at [982, 282] on icon at bounding box center [974, 278] width 19 height 17
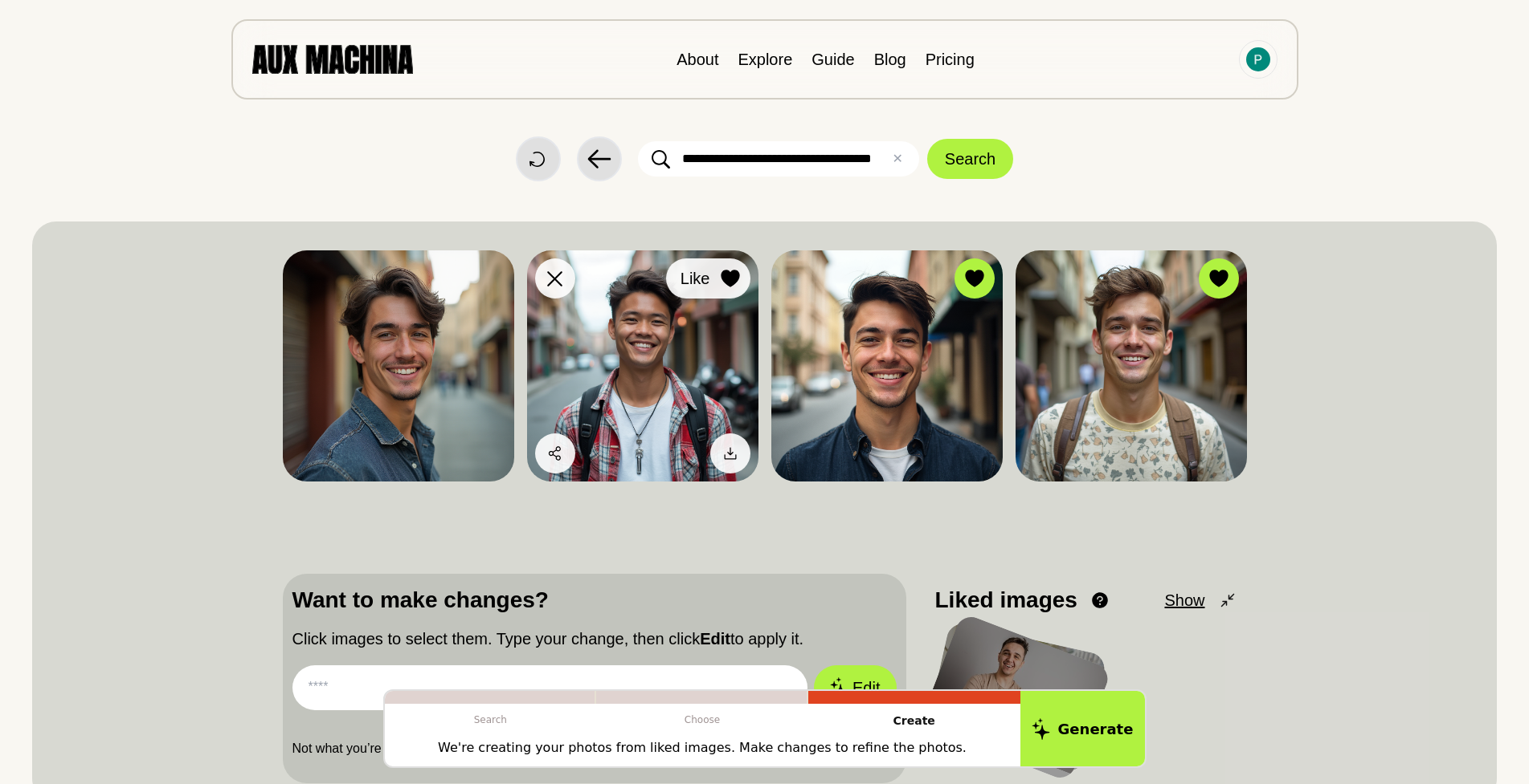
click at [720, 277] on icon at bounding box center [730, 278] width 19 height 17
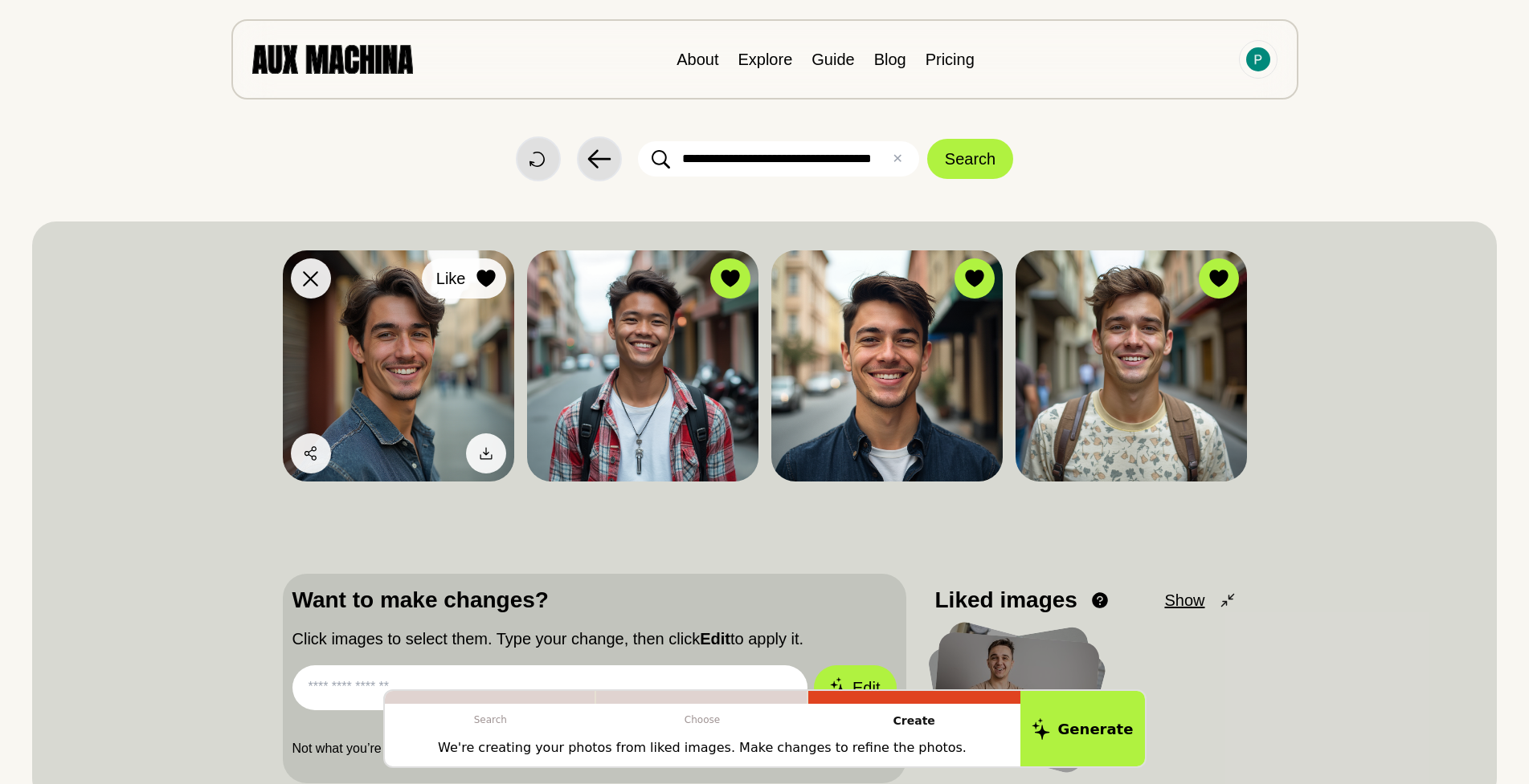
click at [492, 277] on icon at bounding box center [485, 278] width 18 height 17
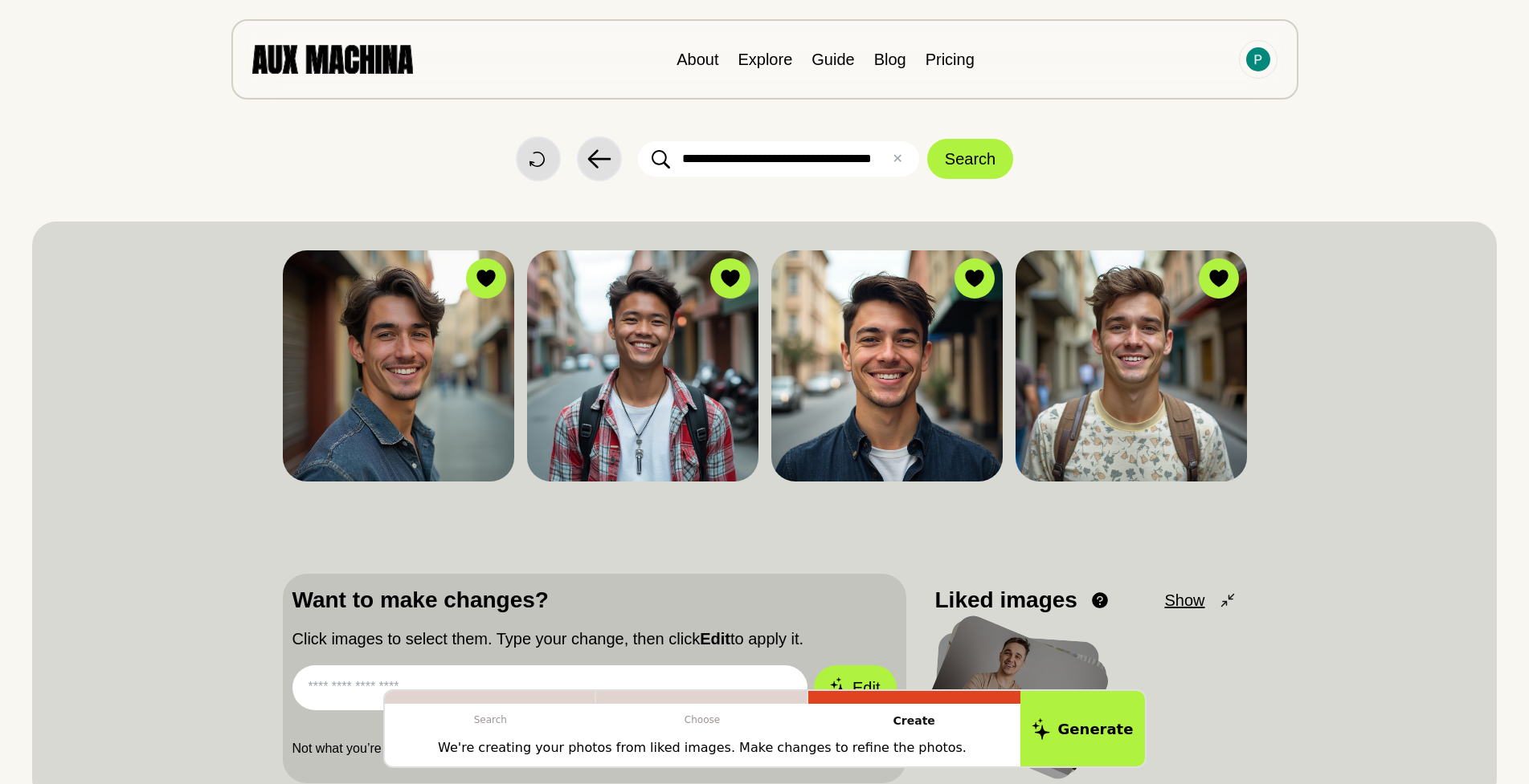
scroll to position [321, 0]
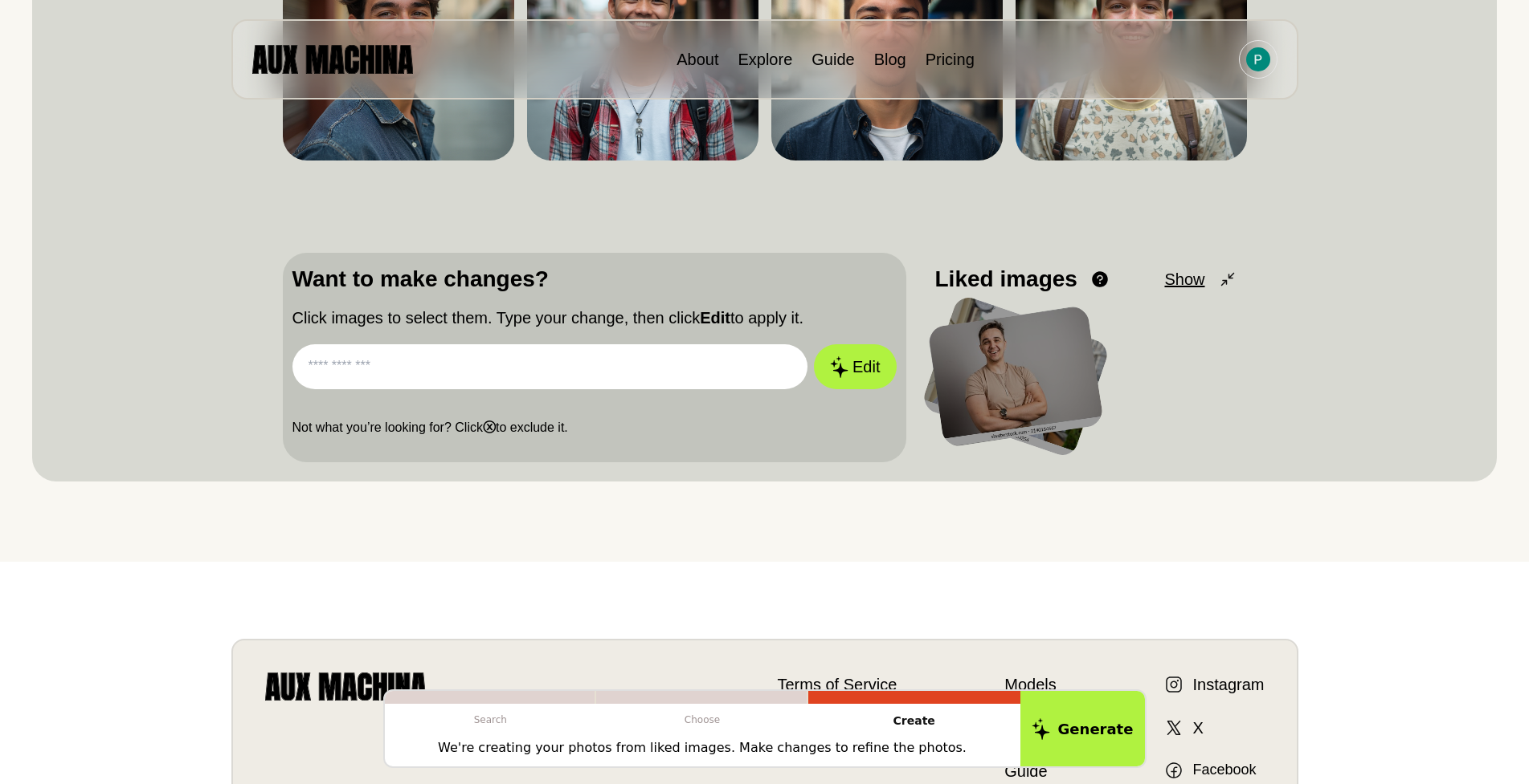
click at [499, 356] on input "text" at bounding box center [550, 367] width 516 height 45
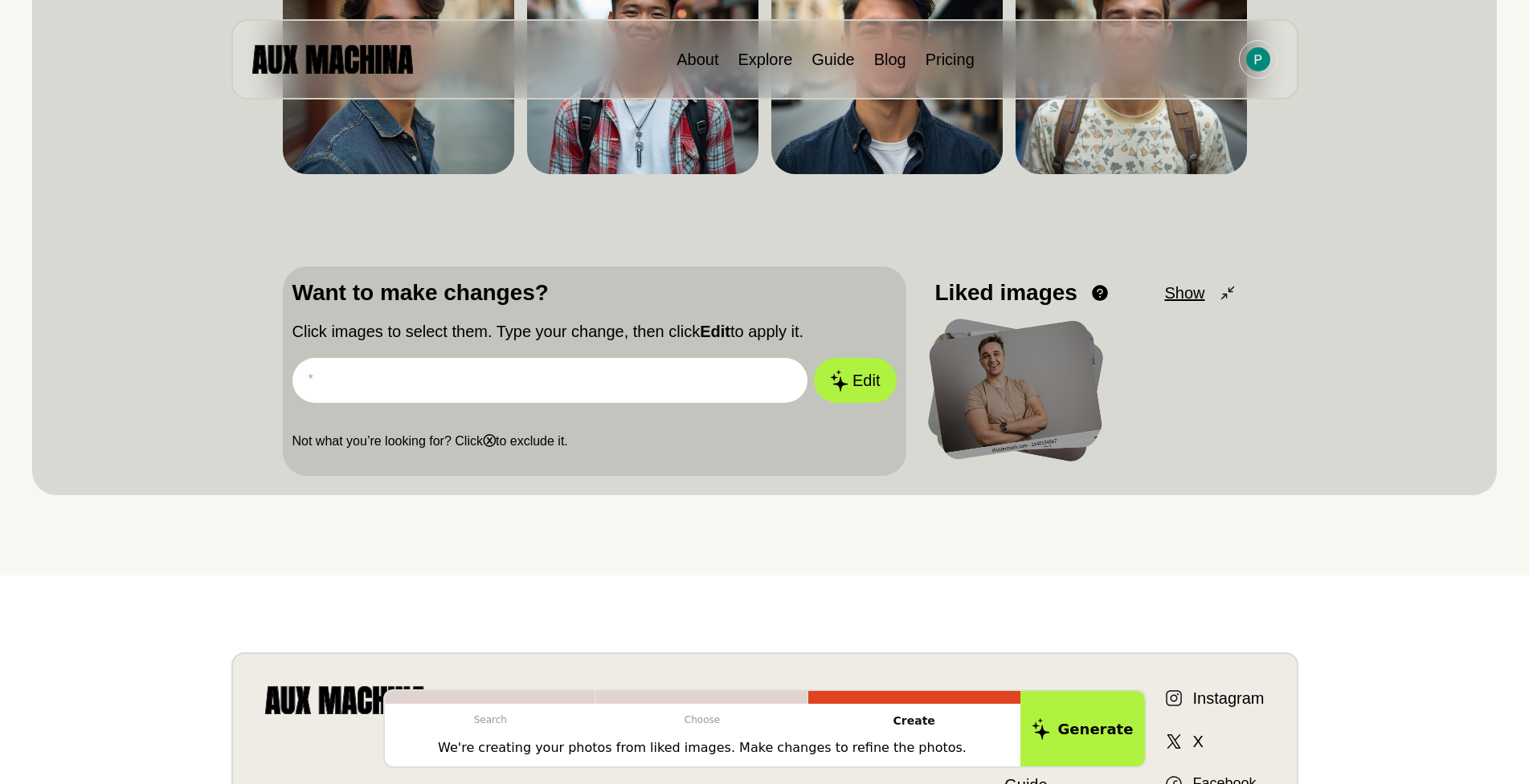
scroll to position [81, 0]
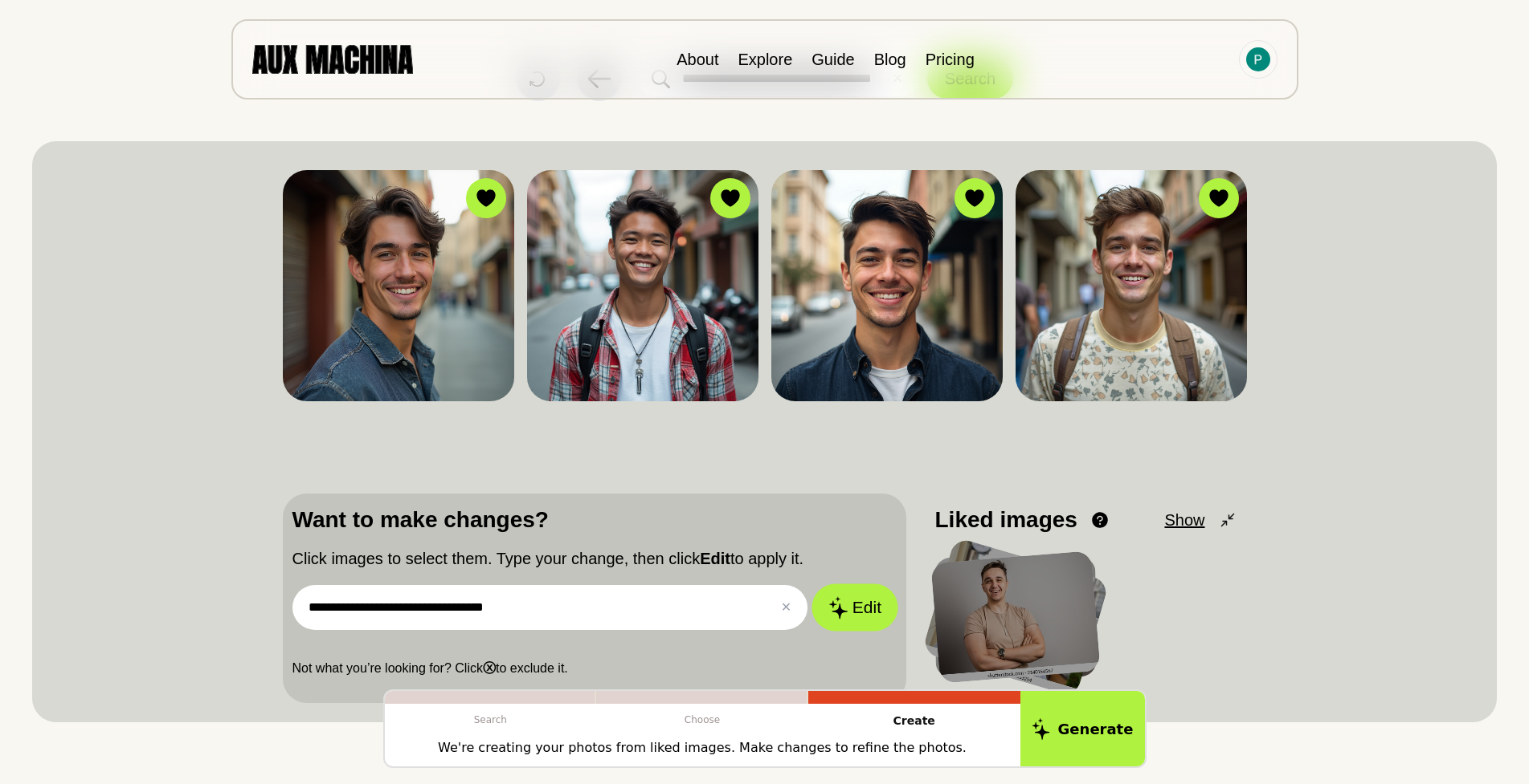
type input "**********"
click at [870, 608] on button "Edit" at bounding box center [855, 608] width 87 height 48
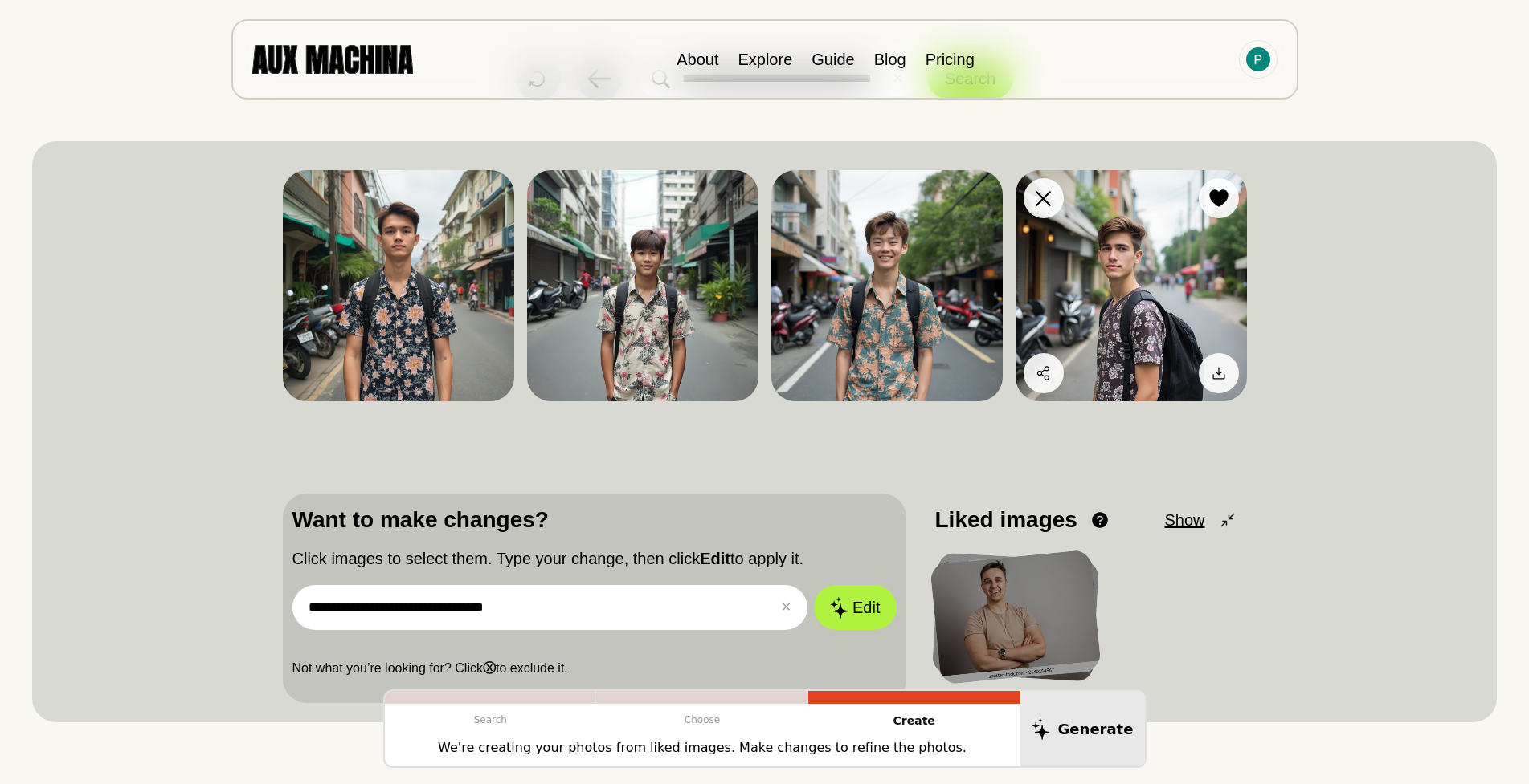
click at [1153, 284] on img at bounding box center [1130, 285] width 231 height 231
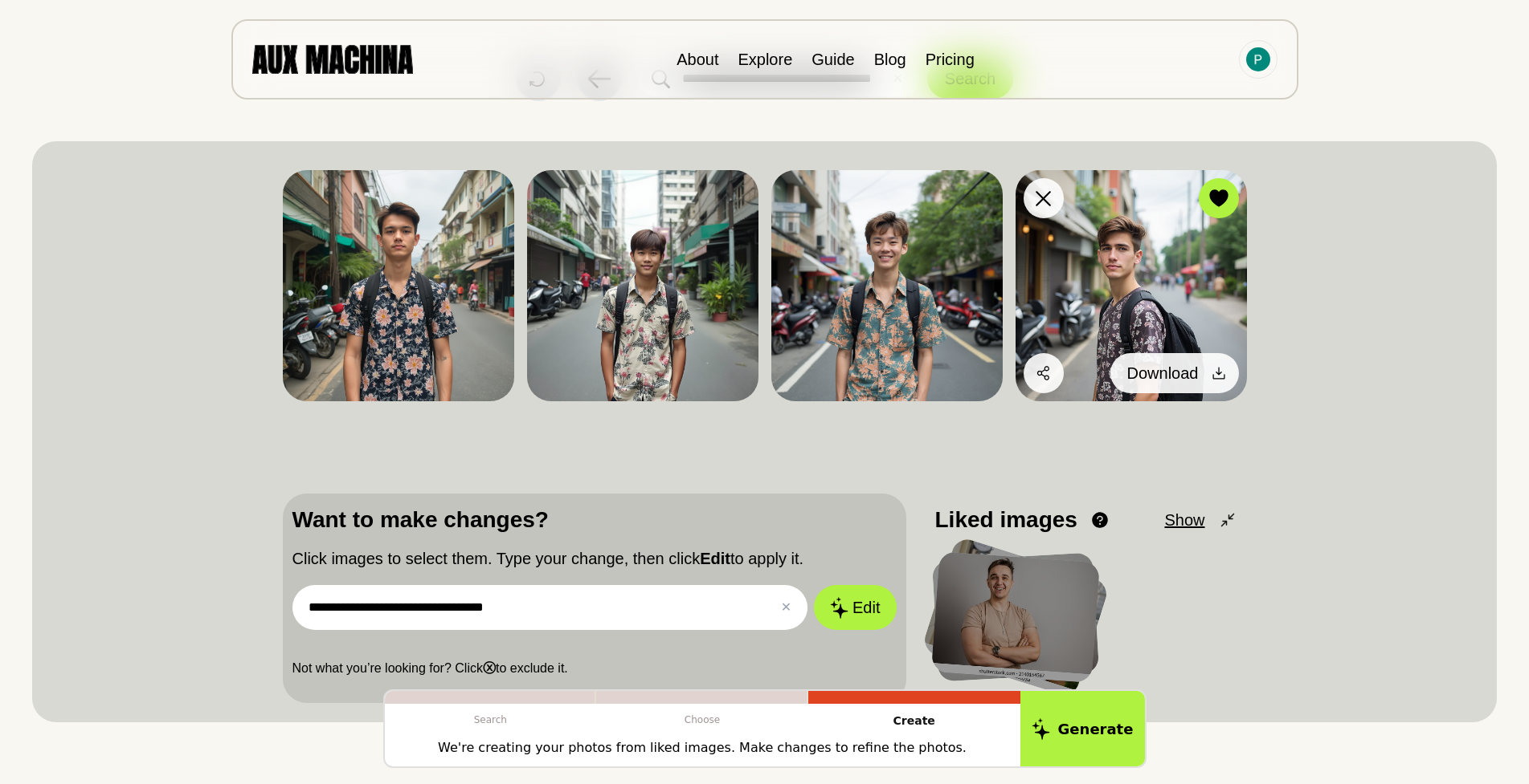
click at [1212, 371] on icon at bounding box center [1219, 373] width 16 height 16
click at [1209, 379] on div at bounding box center [1219, 373] width 24 height 24
click at [1164, 372] on span "Download" at bounding box center [1162, 373] width 71 height 24
click at [1214, 207] on div at bounding box center [1219, 198] width 24 height 24
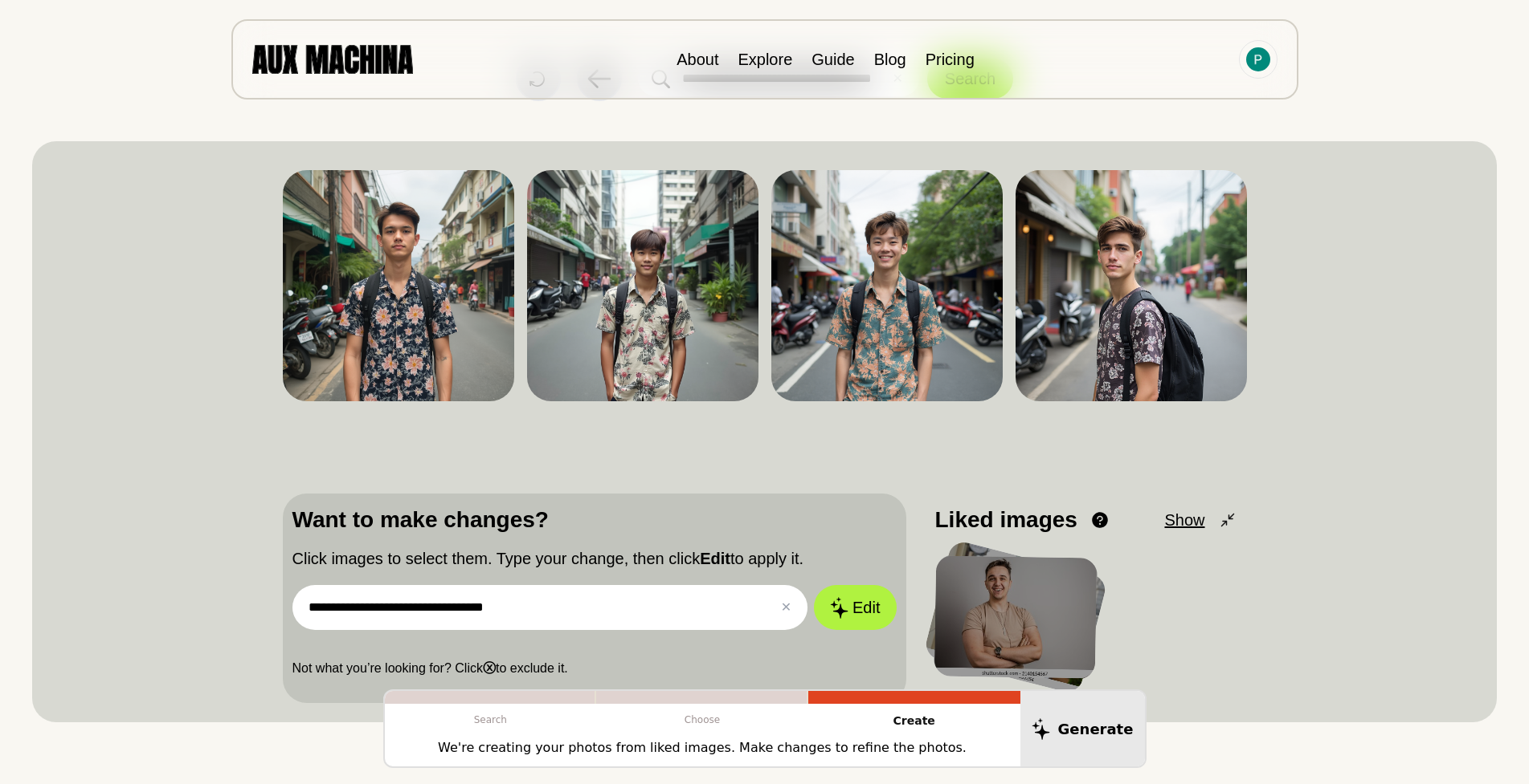
click at [130, 407] on div "**********" at bounding box center [764, 431] width 1464 height 581
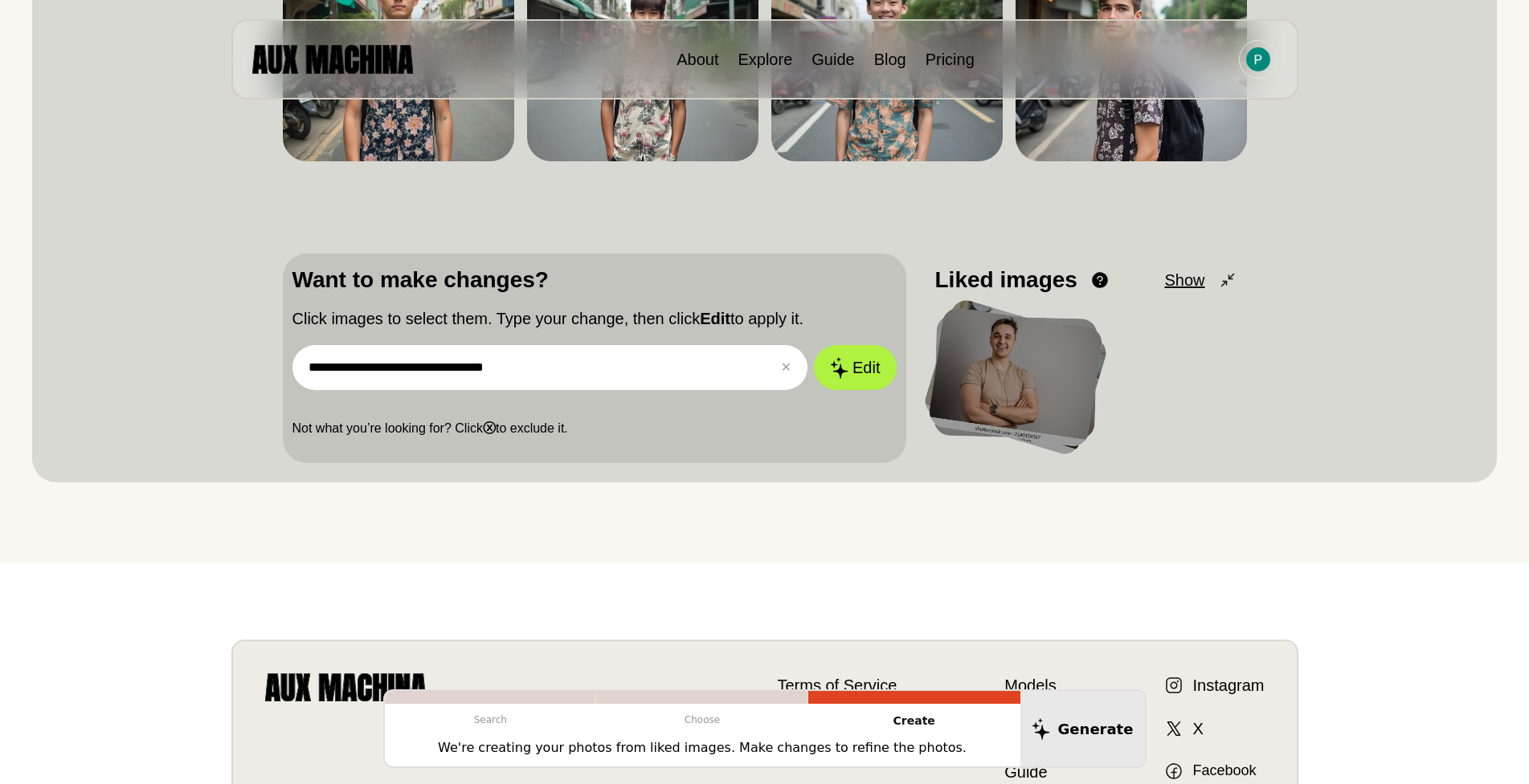
scroll to position [321, 0]
